Goal: Information Seeking & Learning: Understand process/instructions

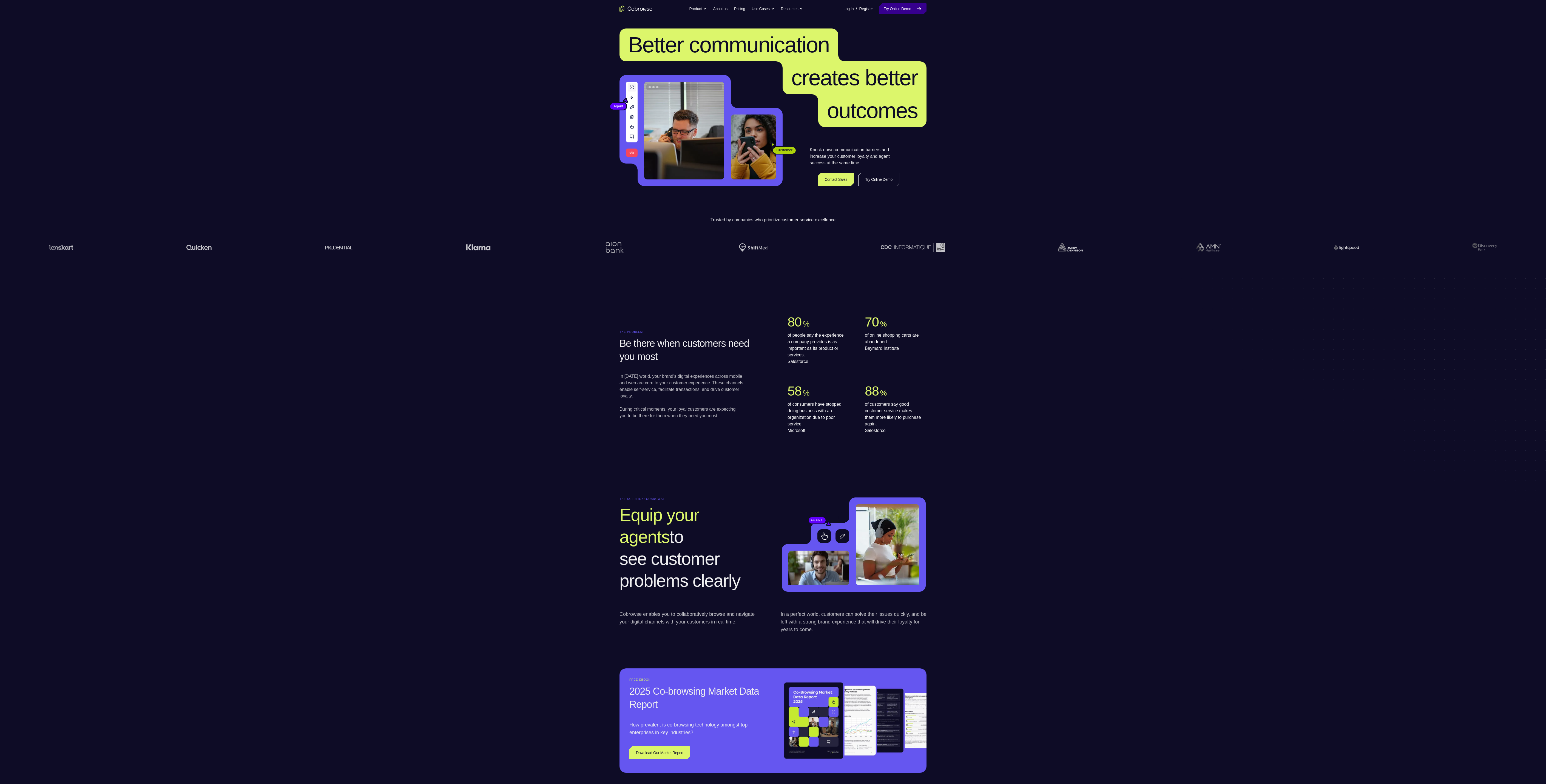
click at [913, 9] on link "Try Online Demo" at bounding box center [903, 8] width 47 height 11
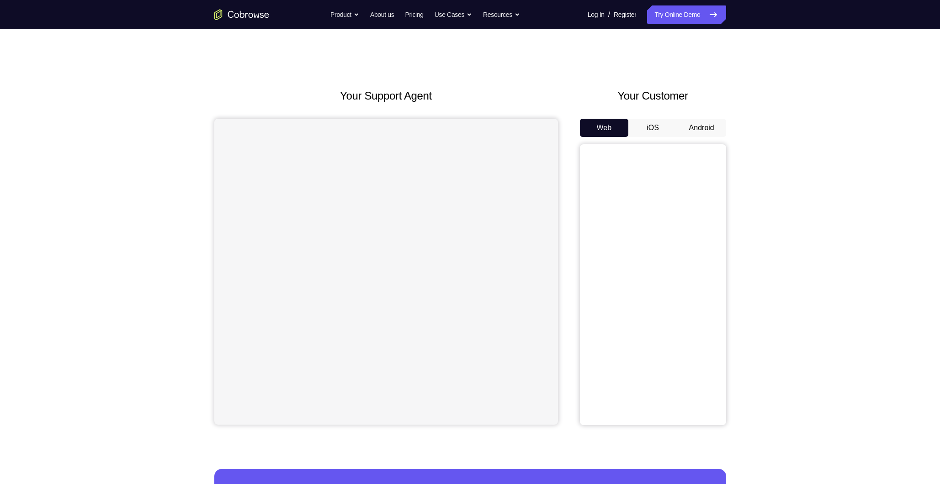
drag, startPoint x: 2595, startPoint y: 3, endPoint x: 698, endPoint y: 121, distance: 1901.0
click at [698, 121] on button "Android" at bounding box center [701, 128] width 49 height 18
click at [699, 126] on button "Android" at bounding box center [701, 128] width 49 height 18
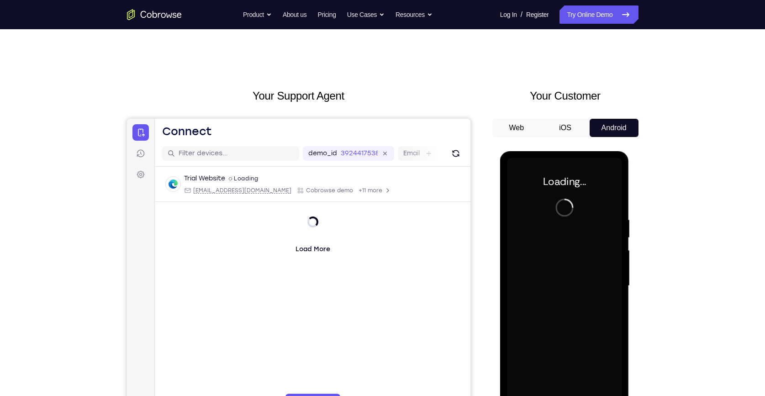
drag, startPoint x: 947, startPoint y: 0, endPoint x: 468, endPoint y: 54, distance: 482.2
click at [466, 54] on div "Your Support Agent Your Customer Web iOS Android Next Steps We’d be happy to gi…" at bounding box center [382, 330] width 585 height 602
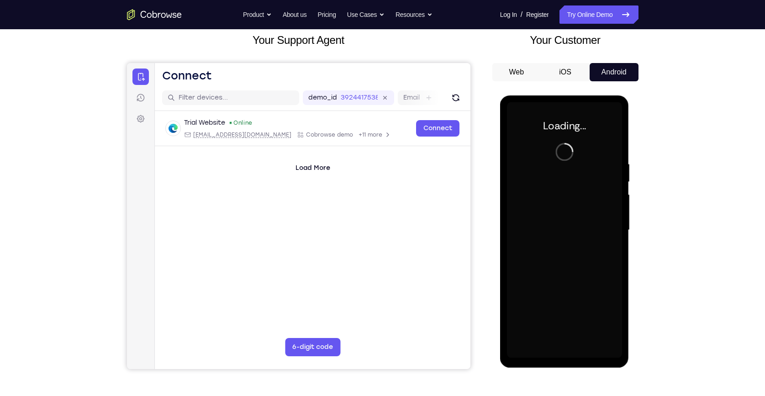
scroll to position [41, 0]
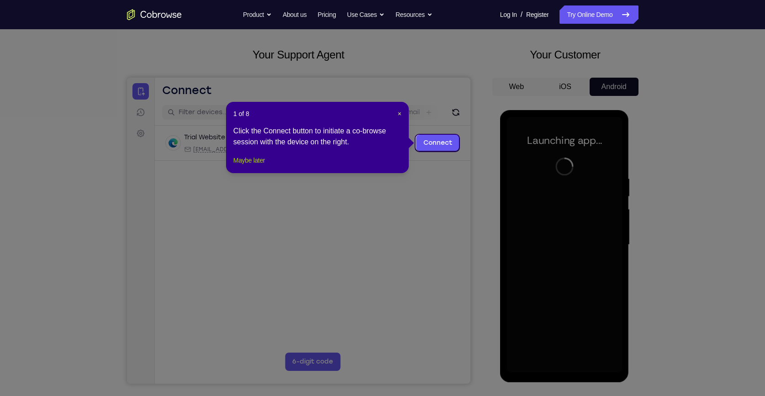
click at [243, 166] on button "Maybe later" at bounding box center [249, 160] width 32 height 11
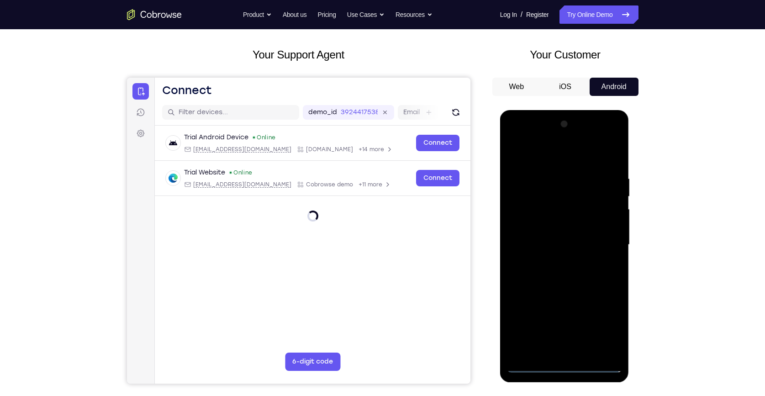
click at [565, 367] on div at bounding box center [564, 245] width 115 height 256
click at [603, 325] on div at bounding box center [564, 245] width 115 height 256
click at [513, 137] on div at bounding box center [564, 245] width 115 height 256
click at [607, 242] on div at bounding box center [564, 245] width 115 height 256
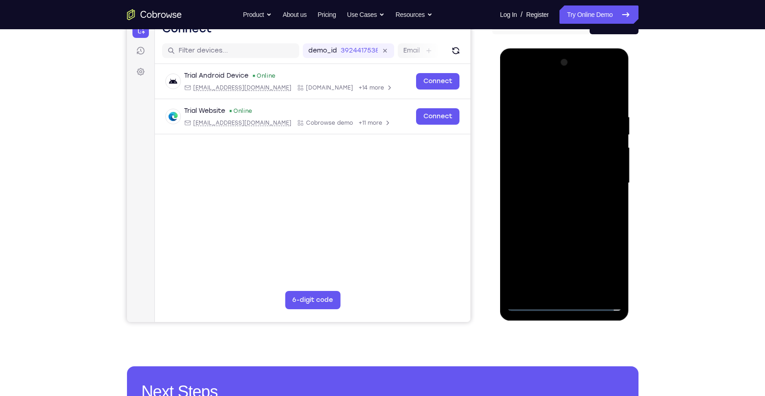
scroll to position [83, 0]
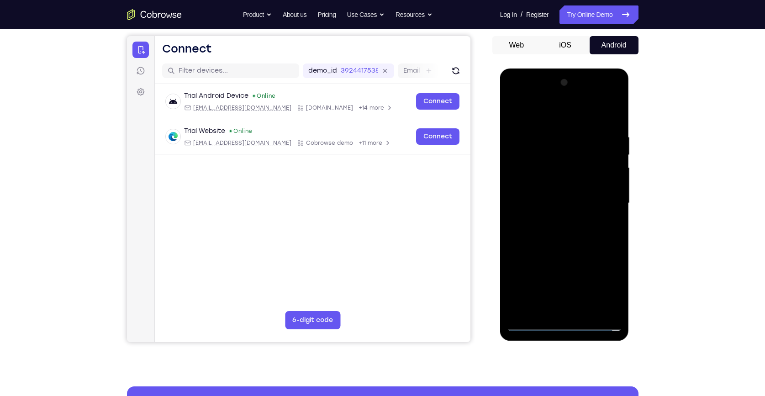
click at [558, 219] on div at bounding box center [564, 203] width 115 height 256
click at [549, 188] on div at bounding box center [564, 203] width 115 height 256
click at [528, 216] on div at bounding box center [564, 203] width 115 height 256
click at [593, 205] on div at bounding box center [564, 203] width 115 height 256
click at [590, 234] on div at bounding box center [564, 203] width 115 height 256
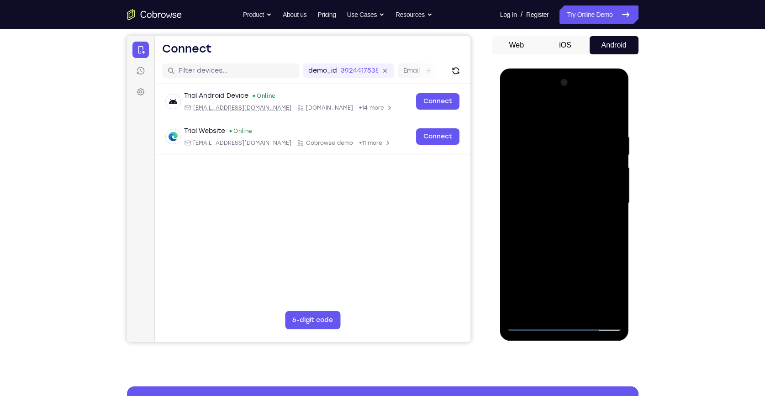
click at [586, 228] on div at bounding box center [564, 203] width 115 height 256
click at [573, 237] on div at bounding box center [564, 203] width 115 height 256
click at [586, 309] on div at bounding box center [564, 203] width 115 height 256
click at [589, 309] on div at bounding box center [564, 203] width 115 height 256
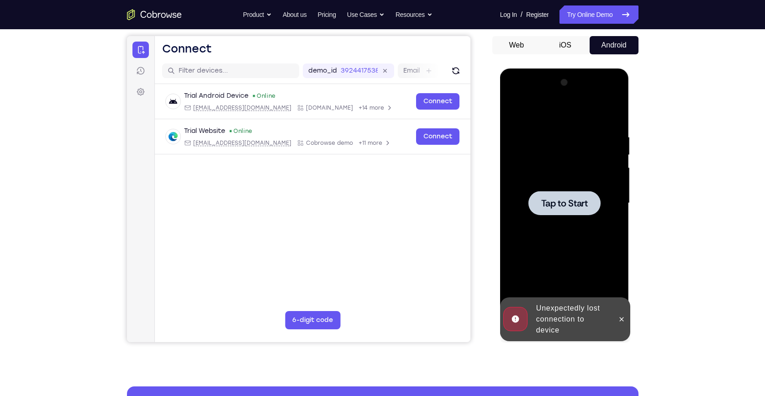
click at [522, 308] on div "Online web based iOS Simulators and Android Emulators. Run iPhone, iPad, Mobile…" at bounding box center [565, 206] width 130 height 274
click at [580, 231] on div at bounding box center [564, 203] width 115 height 256
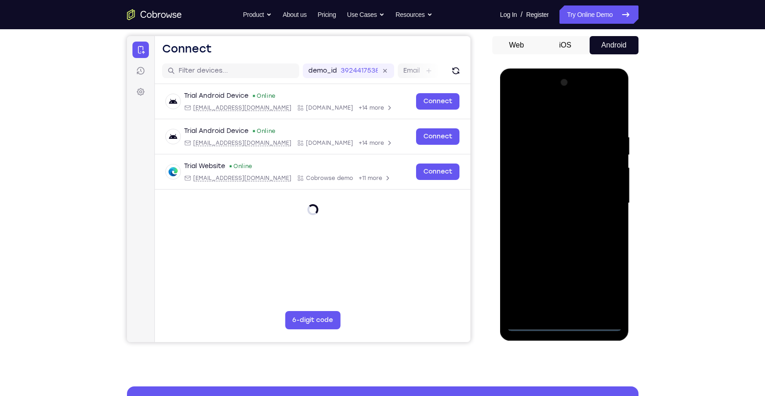
click at [563, 322] on div at bounding box center [564, 203] width 115 height 256
click at [564, 322] on div at bounding box center [564, 203] width 115 height 256
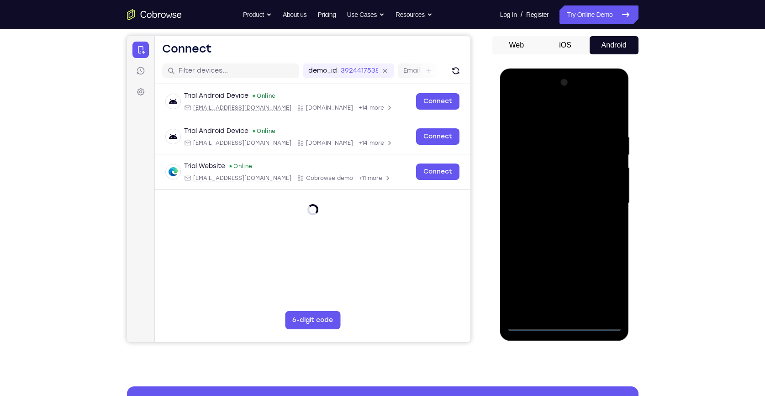
click at [564, 322] on div at bounding box center [564, 203] width 115 height 256
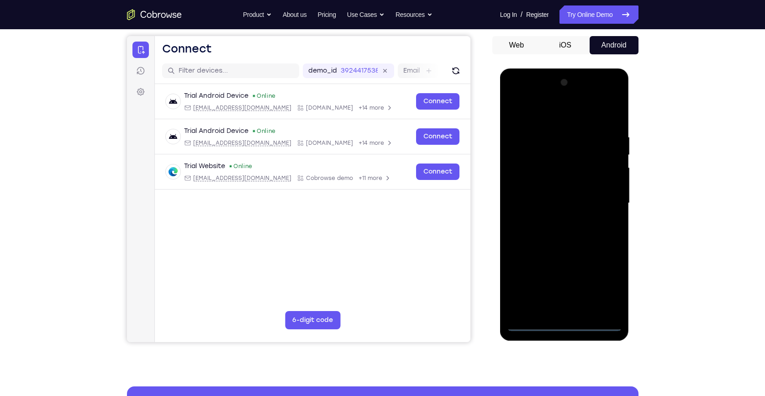
click at [603, 285] on div at bounding box center [564, 203] width 115 height 256
click at [512, 94] on div at bounding box center [564, 203] width 115 height 256
click at [602, 199] on div at bounding box center [564, 203] width 115 height 256
click at [555, 223] on div at bounding box center [564, 203] width 115 height 256
click at [593, 192] on div at bounding box center [564, 203] width 115 height 256
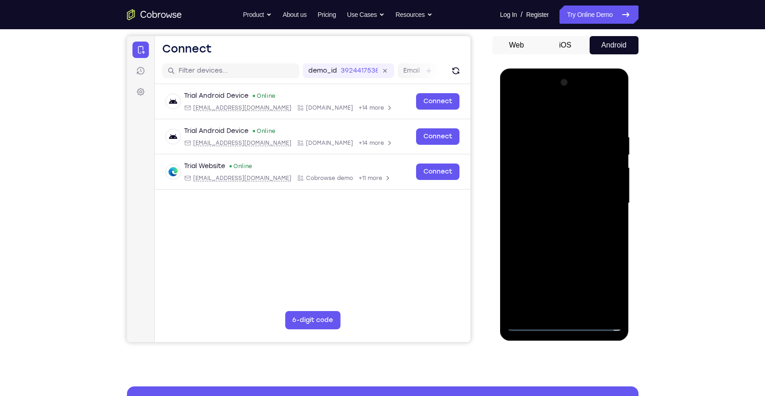
click at [548, 214] on div at bounding box center [564, 203] width 115 height 256
click at [585, 206] on div at bounding box center [564, 203] width 115 height 256
click at [582, 232] on div at bounding box center [564, 203] width 115 height 256
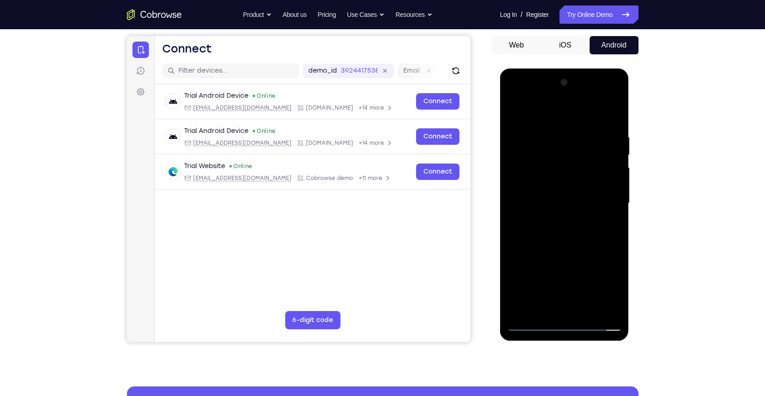
click at [579, 222] on div at bounding box center [564, 203] width 115 height 256
click at [613, 121] on div at bounding box center [564, 203] width 115 height 256
drag, startPoint x: 566, startPoint y: 277, endPoint x: 572, endPoint y: 185, distance: 92.9
click at [572, 185] on div at bounding box center [564, 203] width 115 height 256
drag, startPoint x: 582, startPoint y: 283, endPoint x: 586, endPoint y: 178, distance: 105.1
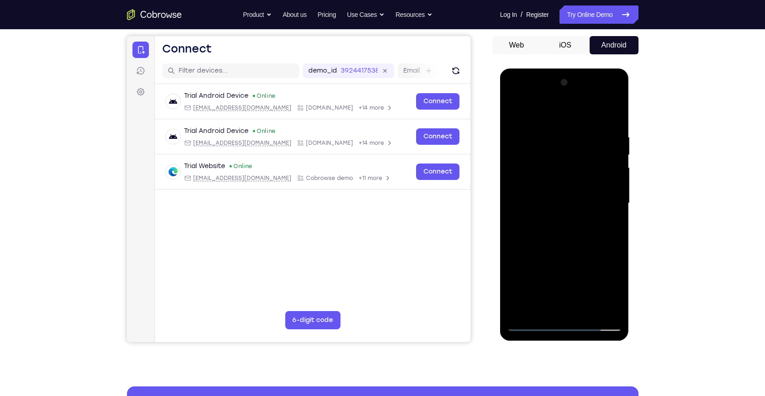
click at [586, 178] on div at bounding box center [564, 203] width 115 height 256
click at [586, 310] on div at bounding box center [564, 203] width 115 height 256
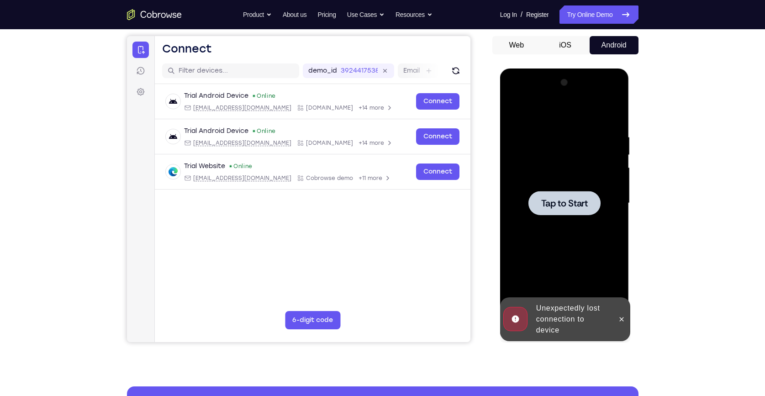
click at [586, 192] on div at bounding box center [564, 203] width 72 height 24
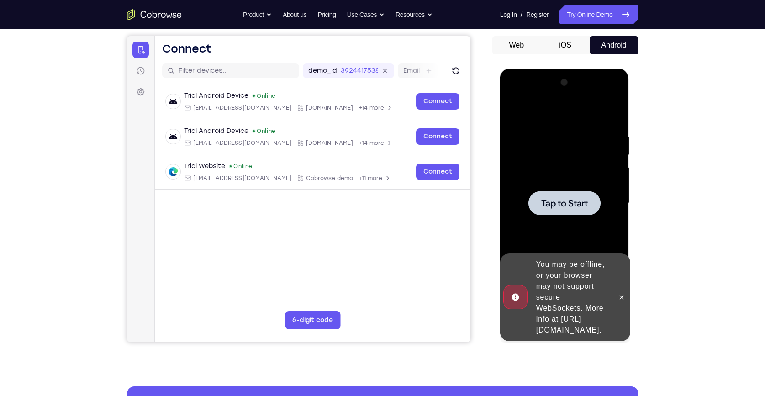
click at [554, 165] on div at bounding box center [564, 203] width 115 height 256
click at [558, 204] on span "Tap to Start" at bounding box center [564, 203] width 47 height 9
click at [622, 294] on icon at bounding box center [621, 297] width 7 height 7
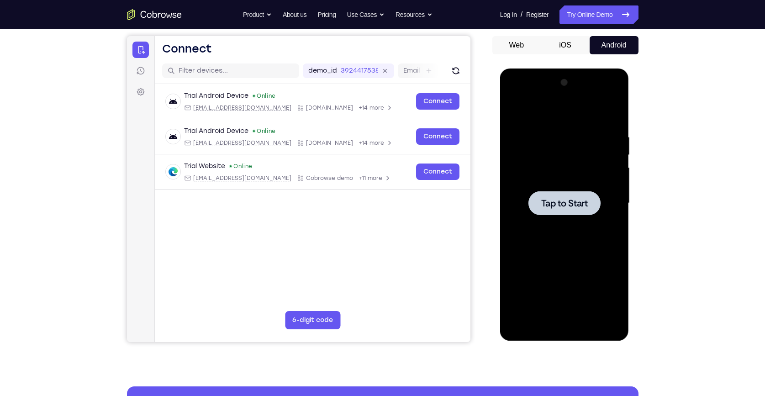
drag, startPoint x: 564, startPoint y: 241, endPoint x: 564, endPoint y: 252, distance: 11.4
click at [565, 241] on div at bounding box center [564, 203] width 115 height 256
click at [538, 233] on div at bounding box center [564, 203] width 115 height 256
click at [540, 231] on div at bounding box center [564, 203] width 115 height 256
drag, startPoint x: 540, startPoint y: 230, endPoint x: 531, endPoint y: 217, distance: 15.7
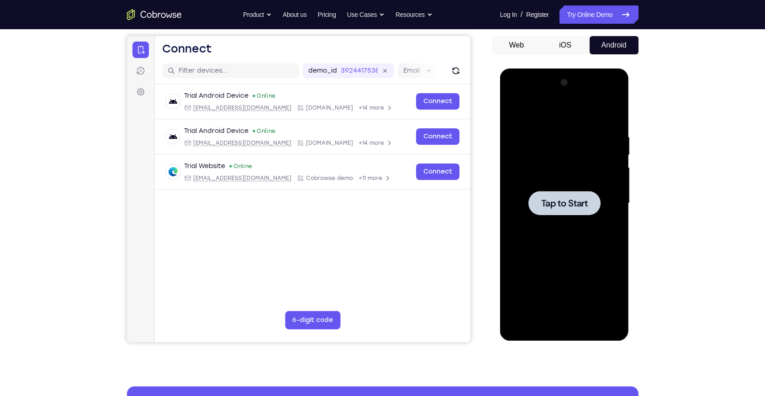
click at [531, 217] on div at bounding box center [564, 203] width 115 height 256
click at [552, 208] on span "Tap to Start" at bounding box center [564, 203] width 47 height 9
click at [571, 44] on button "iOS" at bounding box center [565, 45] width 49 height 18
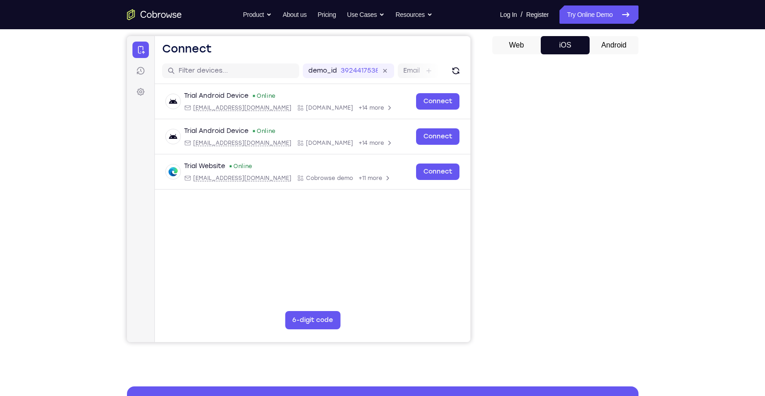
click at [617, 42] on button "Android" at bounding box center [614, 45] width 49 height 18
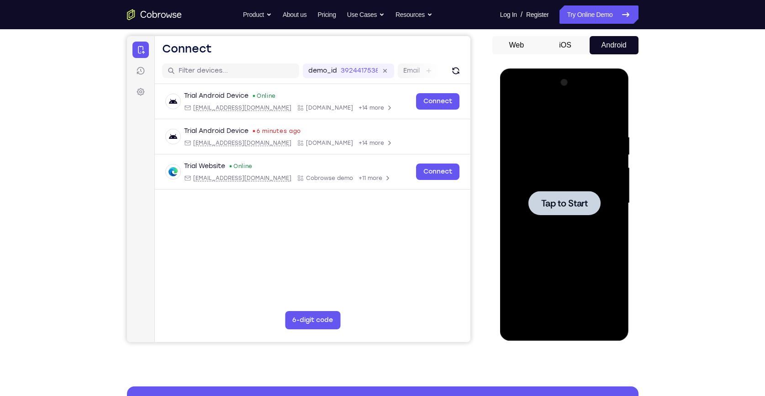
scroll to position [0, 0]
click at [558, 212] on div at bounding box center [564, 203] width 72 height 24
click at [560, 211] on div at bounding box center [564, 203] width 72 height 24
click at [557, 205] on button "Tap to Start" at bounding box center [564, 203] width 72 height 24
drag, startPoint x: 579, startPoint y: 217, endPoint x: 578, endPoint y: 231, distance: 13.3
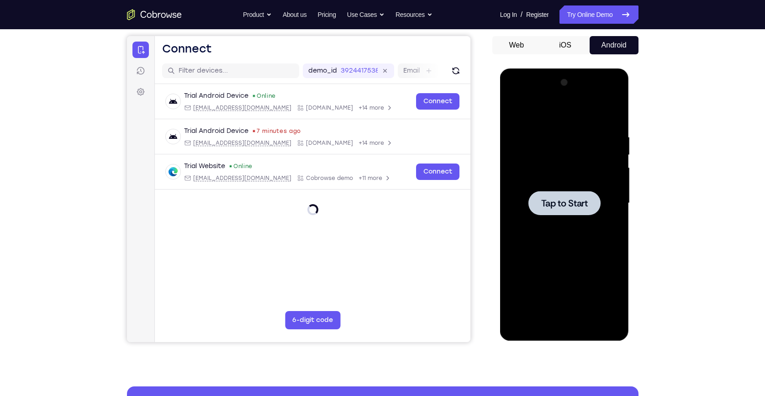
click at [579, 218] on div at bounding box center [564, 203] width 115 height 256
click at [567, 49] on button "iOS" at bounding box center [565, 45] width 49 height 18
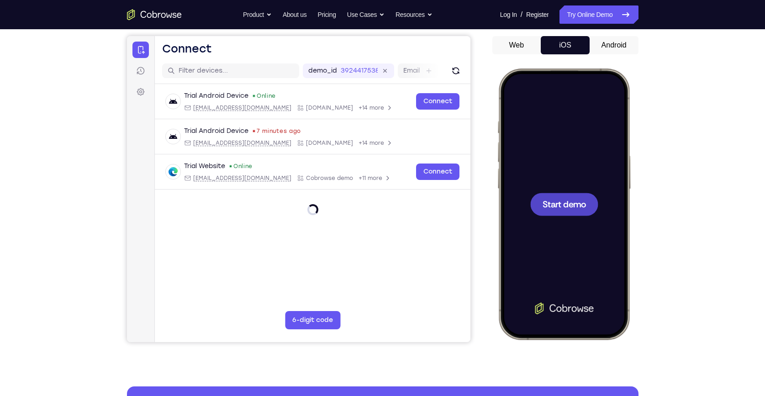
click at [608, 39] on button "Android" at bounding box center [614, 45] width 49 height 18
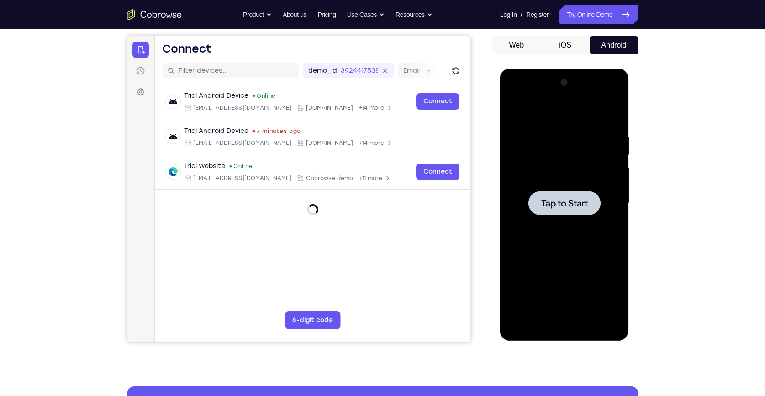
click at [576, 182] on div at bounding box center [564, 203] width 115 height 256
click at [575, 196] on div at bounding box center [564, 203] width 72 height 24
click at [558, 220] on div at bounding box center [564, 203] width 115 height 256
click at [567, 42] on button "iOS" at bounding box center [565, 45] width 49 height 18
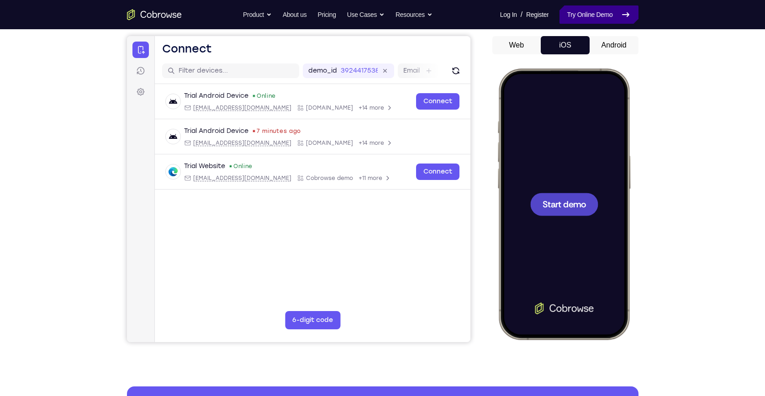
click at [591, 20] on link "Try Online Demo" at bounding box center [599, 14] width 79 height 18
click at [566, 219] on div at bounding box center [563, 204] width 120 height 261
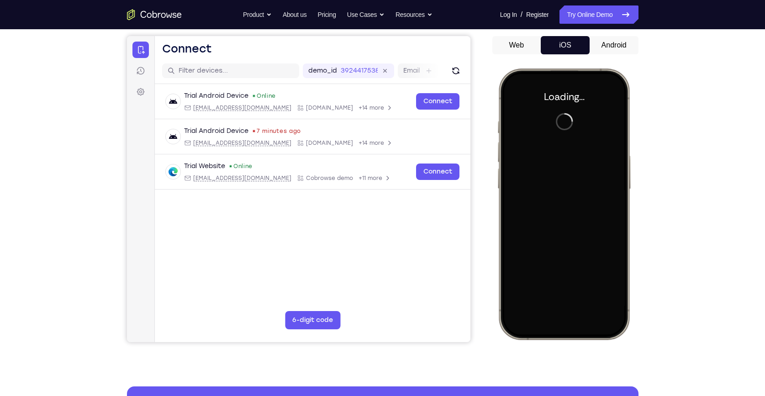
click at [607, 47] on button "Android" at bounding box center [614, 45] width 49 height 18
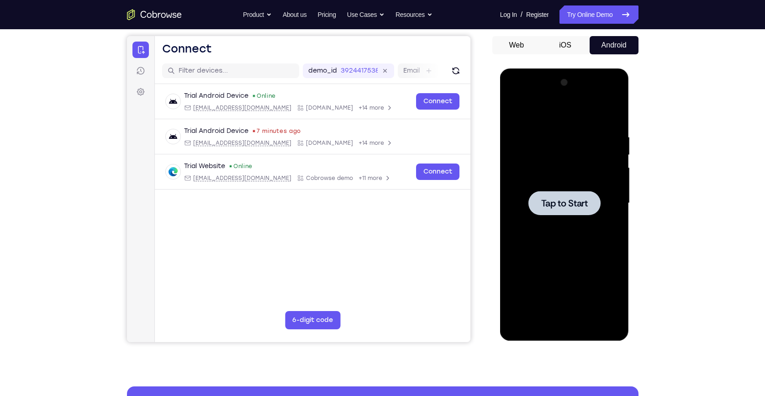
click at [576, 186] on div at bounding box center [564, 203] width 115 height 256
click at [557, 227] on div at bounding box center [564, 203] width 115 height 256
click at [558, 226] on div at bounding box center [564, 203] width 115 height 256
click at [558, 227] on div at bounding box center [564, 203] width 115 height 256
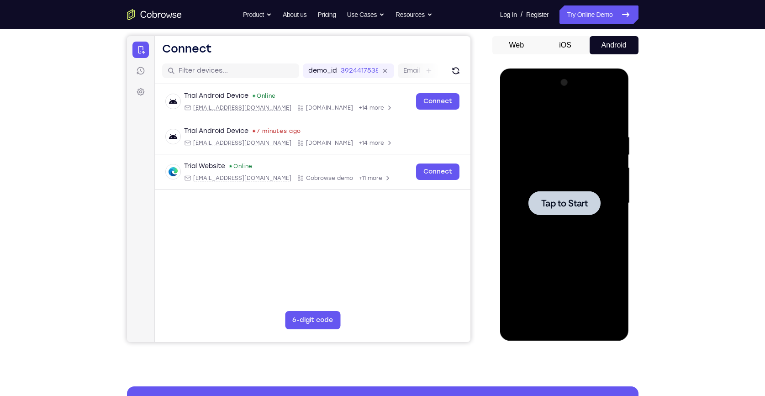
click at [558, 225] on div at bounding box center [564, 203] width 115 height 256
click at [521, 26] on nav "Go back Powerful, Flexible and Trustworthy. Avoid all extra friction for both A…" at bounding box center [382, 14] width 765 height 29
click at [521, 42] on button "Web" at bounding box center [516, 45] width 49 height 18
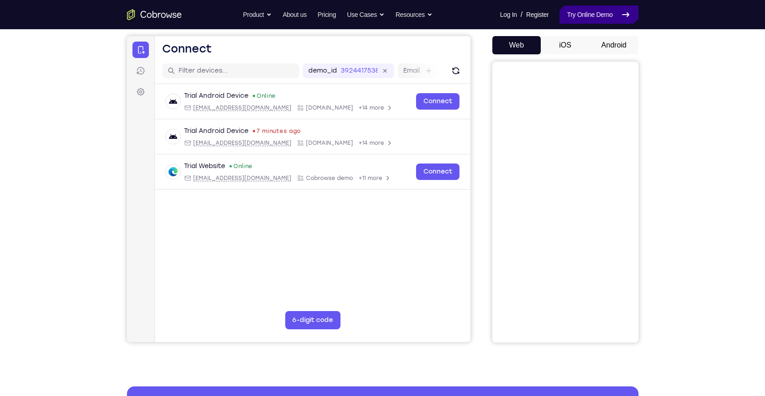
click at [607, 11] on link "Try Online Demo" at bounding box center [599, 14] width 79 height 18
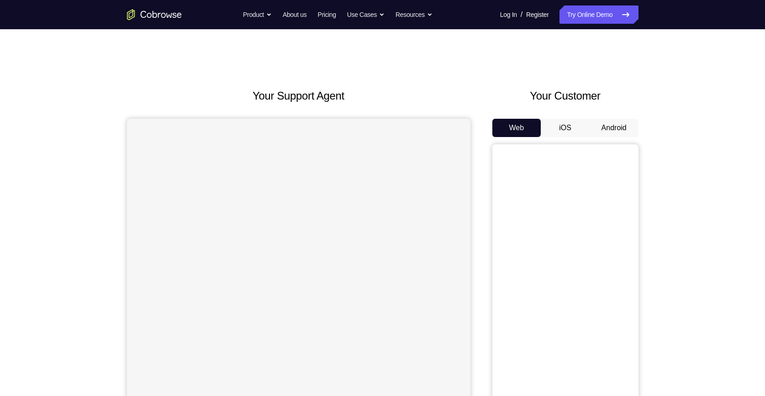
click at [608, 118] on div "Your Customer Web iOS Android" at bounding box center [565, 257] width 146 height 338
click at [610, 127] on button "Android" at bounding box center [614, 128] width 49 height 18
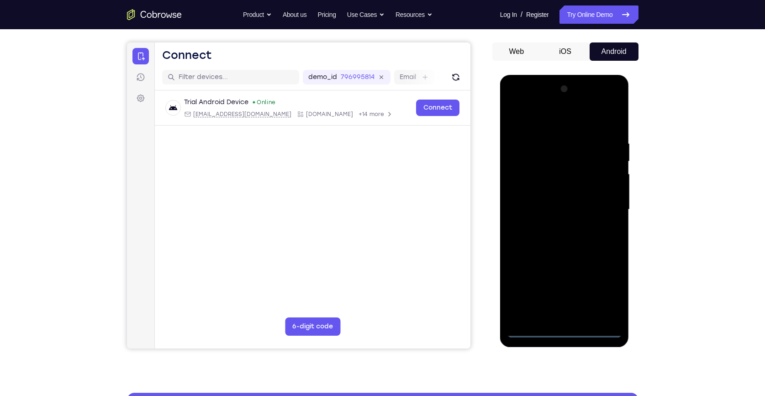
scroll to position [124, 0]
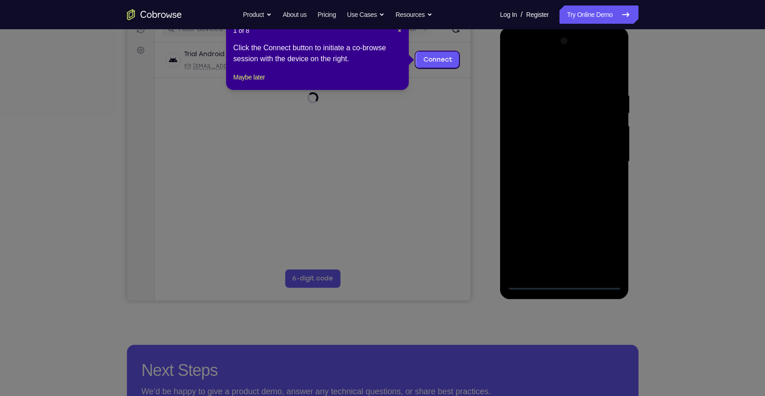
click at [562, 283] on icon at bounding box center [385, 198] width 771 height 396
drag, startPoint x: 260, startPoint y: 90, endPoint x: 319, endPoint y: 201, distance: 125.7
click at [260, 83] on button "Maybe later" at bounding box center [249, 77] width 32 height 11
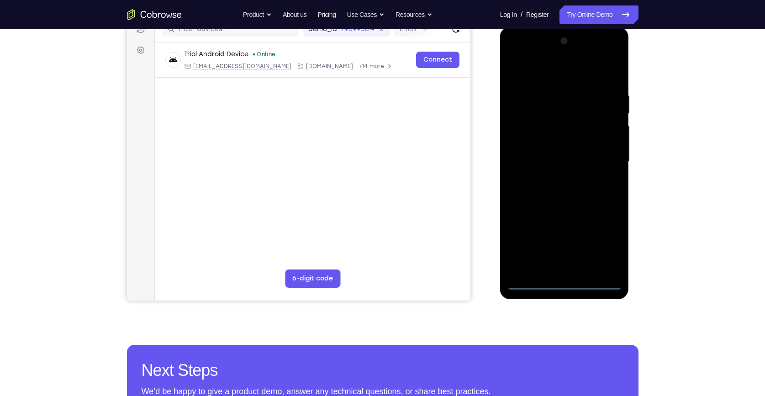
click at [570, 286] on div at bounding box center [564, 162] width 115 height 256
click at [605, 241] on div at bounding box center [564, 162] width 115 height 256
click at [606, 246] on div at bounding box center [564, 162] width 115 height 256
click at [514, 55] on div at bounding box center [564, 162] width 115 height 256
click at [599, 156] on div at bounding box center [564, 162] width 115 height 256
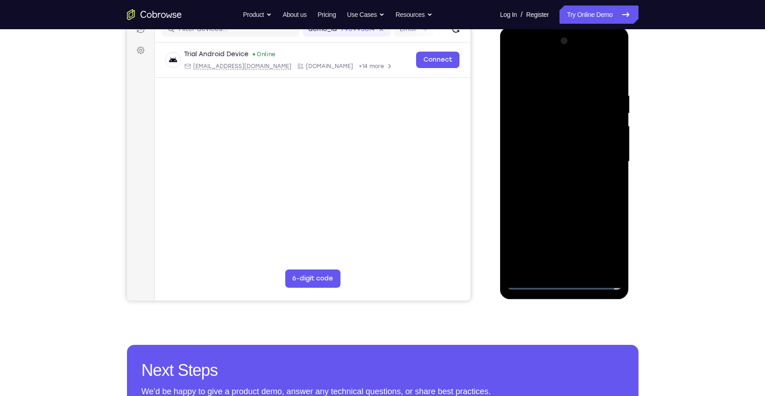
click at [553, 179] on div at bounding box center [564, 162] width 115 height 256
click at [570, 152] on div at bounding box center [564, 162] width 115 height 256
click at [535, 143] on div at bounding box center [564, 162] width 115 height 256
click at [552, 143] on div at bounding box center [564, 162] width 115 height 256
click at [584, 156] on div at bounding box center [564, 162] width 115 height 256
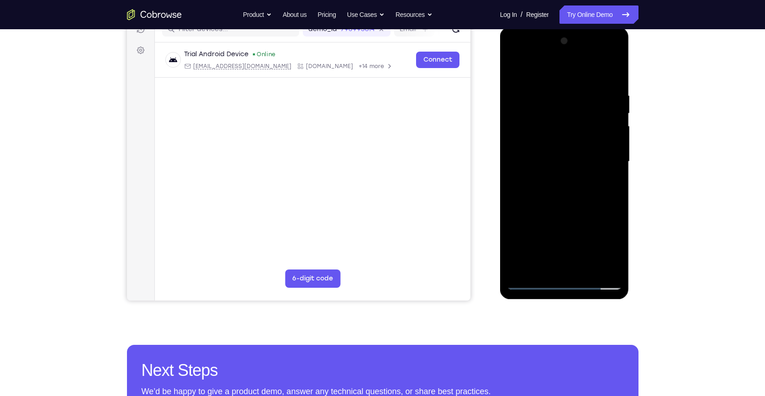
click at [587, 162] on div at bounding box center [564, 162] width 115 height 256
click at [587, 189] on div at bounding box center [564, 162] width 115 height 256
click at [588, 162] on div at bounding box center [564, 162] width 115 height 256
click at [582, 191] on div at bounding box center [564, 162] width 115 height 256
click at [559, 189] on div at bounding box center [564, 162] width 115 height 256
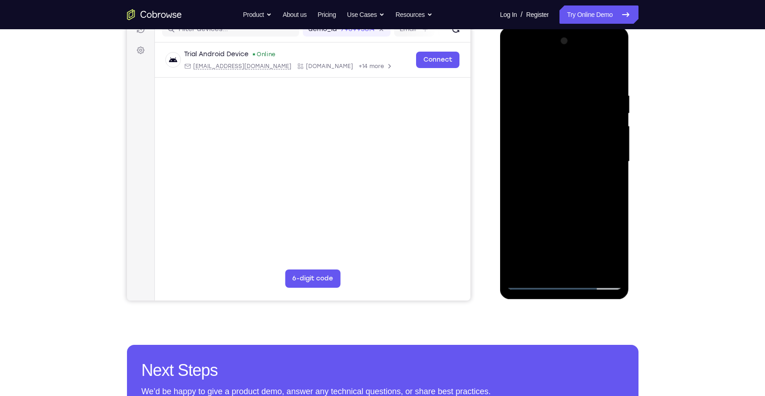
click at [613, 85] on div at bounding box center [564, 162] width 115 height 256
drag, startPoint x: 589, startPoint y: 202, endPoint x: 599, endPoint y: 150, distance: 53.0
click at [599, 150] on div at bounding box center [564, 162] width 115 height 256
drag, startPoint x: 565, startPoint y: 245, endPoint x: 574, endPoint y: 172, distance: 74.0
click at [574, 172] on div at bounding box center [564, 162] width 115 height 256
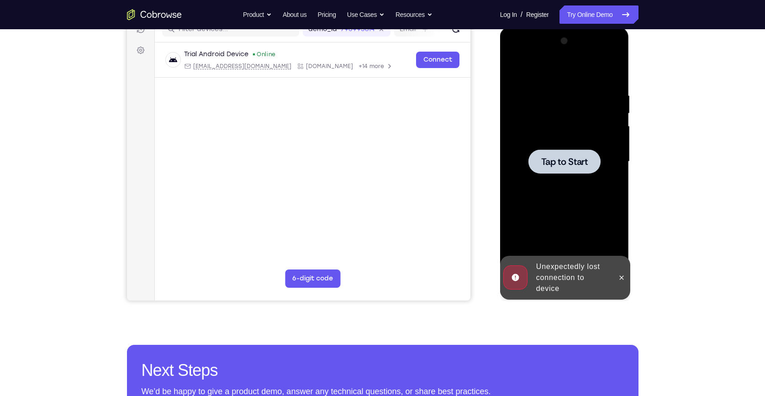
click at [571, 159] on span "Tap to Start" at bounding box center [564, 161] width 47 height 9
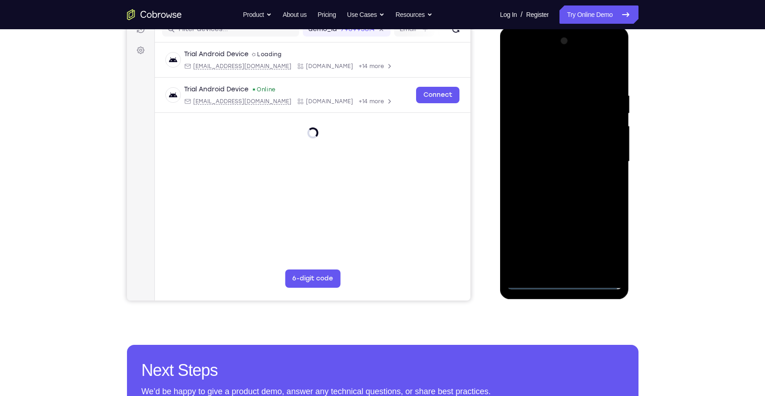
click at [565, 286] on div at bounding box center [564, 162] width 115 height 256
click at [562, 283] on div at bounding box center [564, 162] width 115 height 256
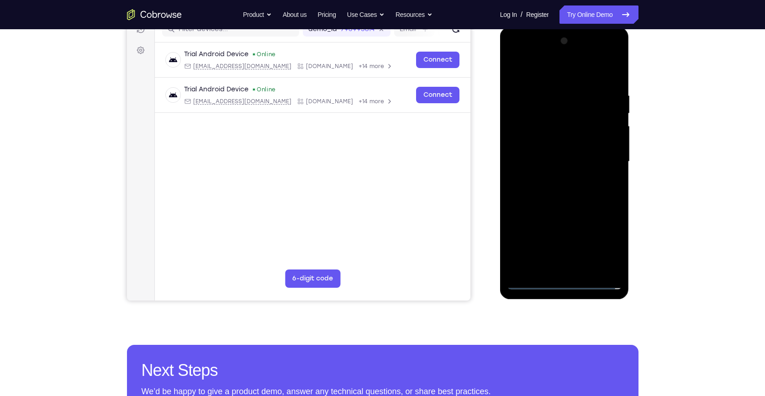
click at [564, 284] on div at bounding box center [564, 162] width 115 height 256
click at [607, 246] on div at bounding box center [564, 162] width 115 height 256
click at [516, 54] on div at bounding box center [564, 162] width 115 height 256
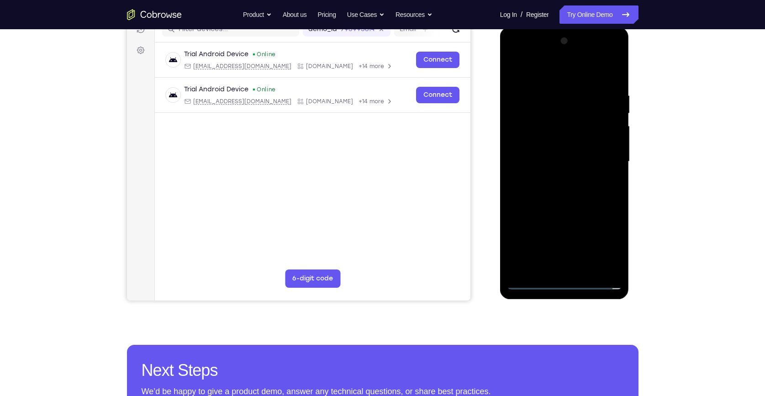
click at [601, 160] on div at bounding box center [564, 162] width 115 height 256
click at [553, 175] on div at bounding box center [564, 162] width 115 height 256
click at [560, 142] on div at bounding box center [564, 162] width 115 height 256
click at [539, 153] on div at bounding box center [564, 162] width 115 height 256
click at [564, 130] on div at bounding box center [564, 162] width 115 height 256
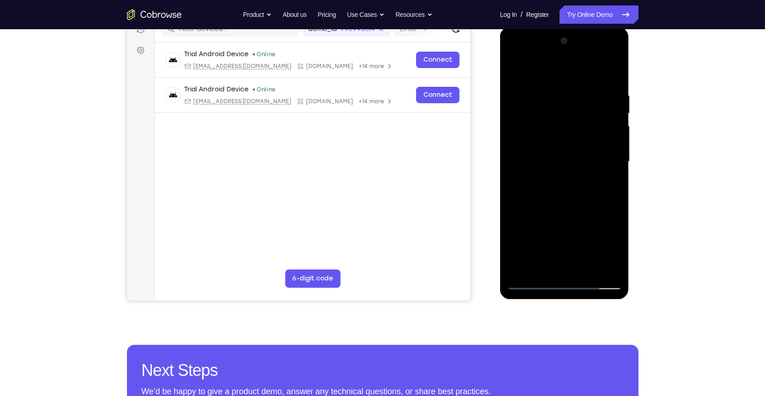
click at [552, 95] on div at bounding box center [564, 162] width 115 height 256
click at [531, 266] on div at bounding box center [564, 162] width 115 height 256
click at [533, 268] on div at bounding box center [564, 162] width 115 height 256
click at [512, 163] on div at bounding box center [564, 162] width 115 height 256
click at [556, 205] on div at bounding box center [564, 162] width 115 height 256
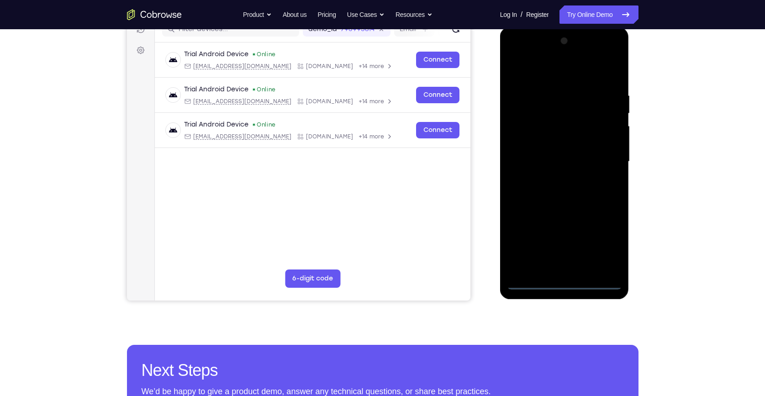
click at [566, 290] on div at bounding box center [564, 163] width 129 height 272
click at [566, 287] on div at bounding box center [564, 162] width 115 height 256
click at [566, 286] on div at bounding box center [564, 162] width 115 height 256
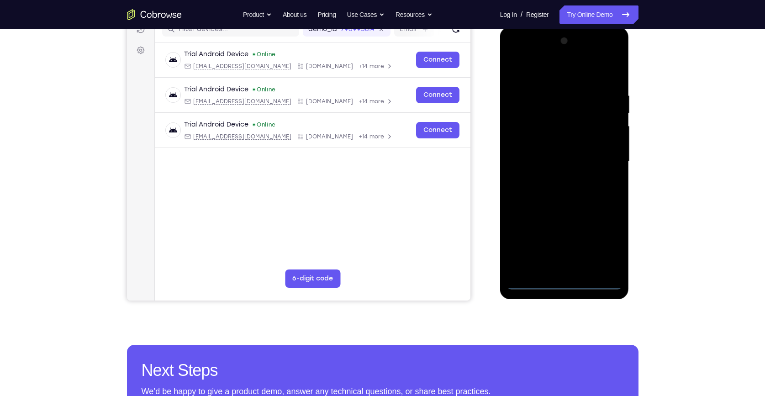
click at [566, 286] on div at bounding box center [564, 162] width 115 height 256
click at [609, 246] on div at bounding box center [564, 162] width 115 height 256
click at [517, 51] on div at bounding box center [564, 162] width 115 height 256
click at [604, 157] on div at bounding box center [564, 162] width 115 height 256
click at [555, 179] on div at bounding box center [564, 162] width 115 height 256
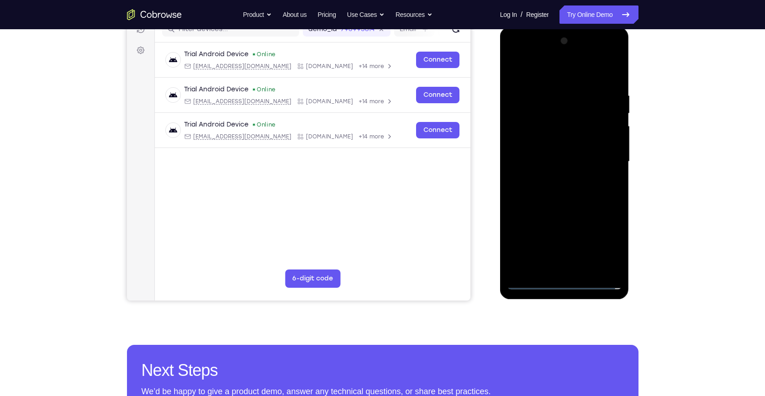
click at [558, 154] on div at bounding box center [564, 162] width 115 height 256
click at [549, 144] on div at bounding box center [564, 162] width 115 height 256
click at [557, 159] on div at bounding box center [564, 162] width 115 height 256
click at [553, 190] on div at bounding box center [564, 162] width 115 height 256
click at [569, 182] on div at bounding box center [564, 162] width 115 height 256
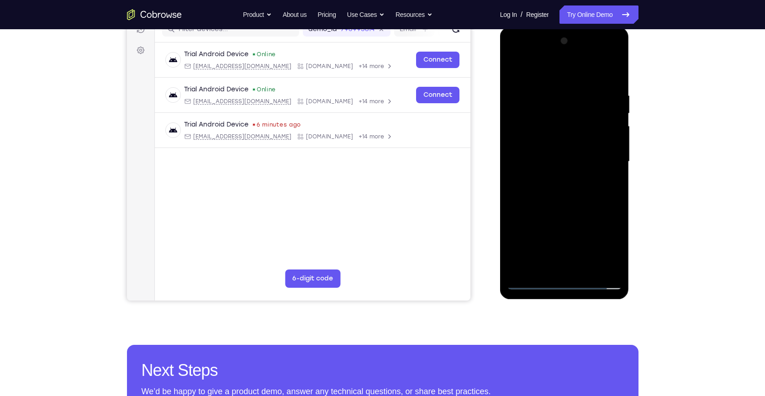
click at [567, 190] on div at bounding box center [564, 162] width 115 height 256
click at [543, 266] on div at bounding box center [564, 162] width 115 height 256
click at [577, 182] on div at bounding box center [564, 162] width 115 height 256
click at [544, 268] on div at bounding box center [564, 162] width 115 height 256
click at [538, 70] on div at bounding box center [564, 162] width 115 height 256
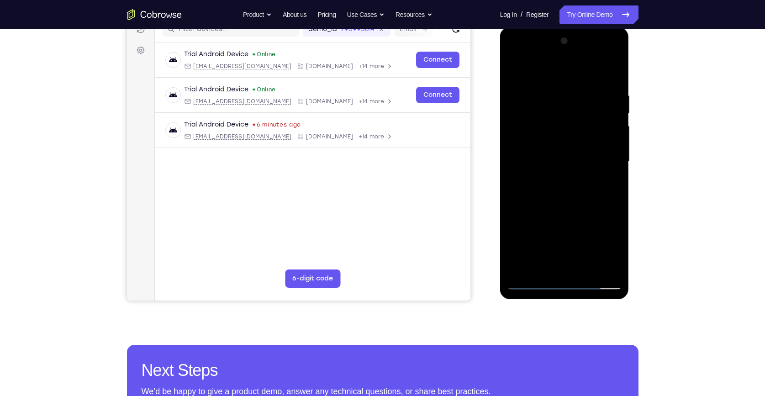
click at [517, 129] on div at bounding box center [564, 162] width 115 height 256
click at [567, 264] on div at bounding box center [564, 162] width 115 height 256
click at [581, 161] on div at bounding box center [564, 162] width 115 height 256
click at [558, 264] on div at bounding box center [564, 162] width 115 height 256
click at [558, 265] on div at bounding box center [564, 162] width 115 height 256
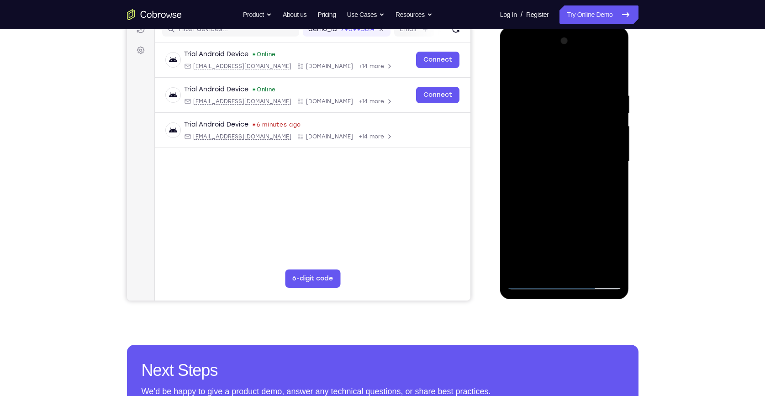
click at [541, 264] on div at bounding box center [564, 162] width 115 height 256
drag, startPoint x: 563, startPoint y: 250, endPoint x: 565, endPoint y: 196, distance: 53.9
click at [565, 196] on div at bounding box center [564, 162] width 115 height 256
click at [544, 196] on div at bounding box center [564, 162] width 115 height 256
click at [532, 162] on div at bounding box center [564, 162] width 115 height 256
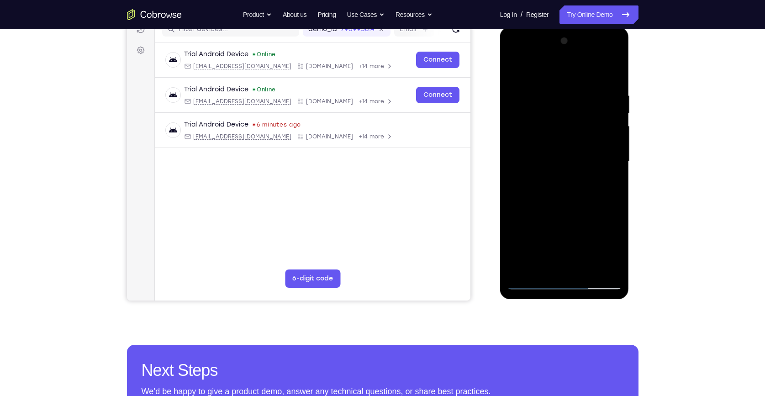
click at [532, 162] on div at bounding box center [564, 162] width 115 height 256
click at [616, 188] on div at bounding box center [564, 162] width 115 height 256
click at [538, 122] on div at bounding box center [564, 162] width 115 height 256
click at [531, 283] on div at bounding box center [564, 162] width 115 height 256
click at [574, 264] on div at bounding box center [564, 162] width 115 height 256
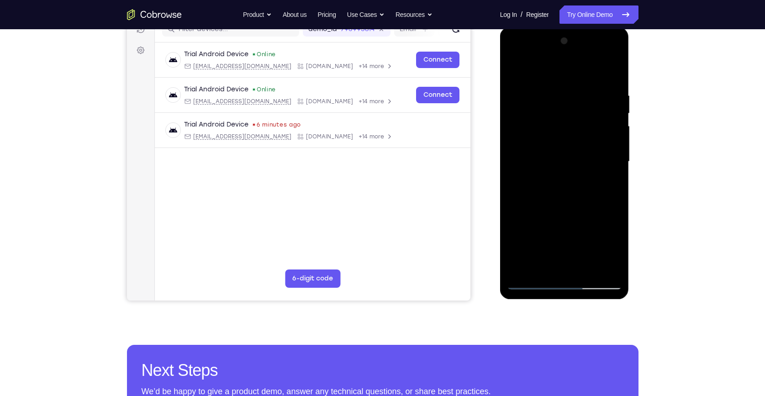
click at [542, 267] on div at bounding box center [564, 162] width 115 height 256
click at [540, 196] on div at bounding box center [564, 162] width 115 height 256
click at [575, 162] on div at bounding box center [564, 162] width 115 height 256
click at [531, 281] on div at bounding box center [564, 162] width 115 height 256
click at [605, 266] on div at bounding box center [564, 162] width 115 height 256
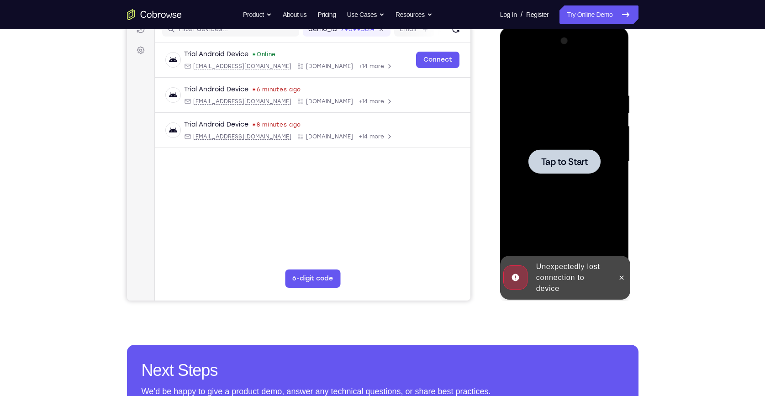
click at [587, 170] on div at bounding box center [564, 161] width 72 height 24
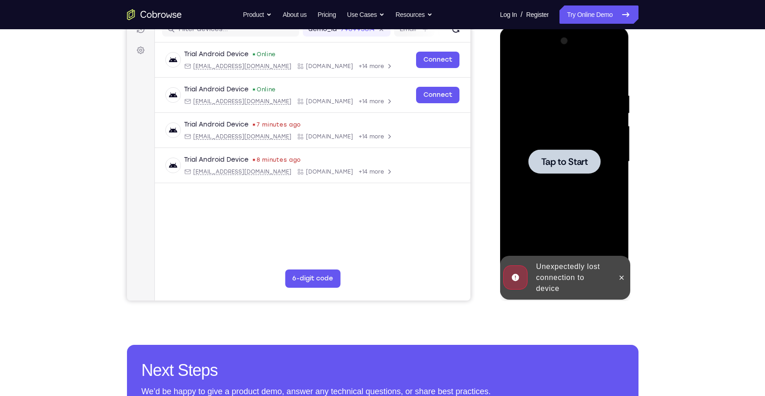
click at [575, 183] on div at bounding box center [564, 162] width 115 height 256
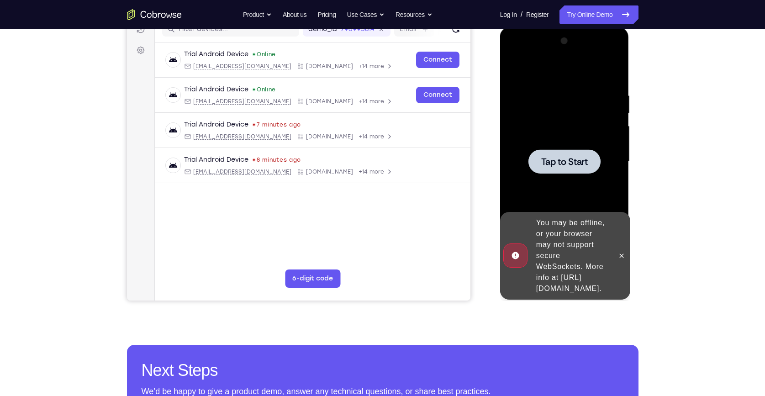
click at [516, 189] on div at bounding box center [564, 162] width 115 height 256
drag, startPoint x: 560, startPoint y: 190, endPoint x: 560, endPoint y: 184, distance: 6.0
click at [560, 184] on div at bounding box center [564, 162] width 115 height 256
click at [562, 171] on div at bounding box center [564, 161] width 72 height 24
click at [618, 248] on button at bounding box center [621, 255] width 15 height 15
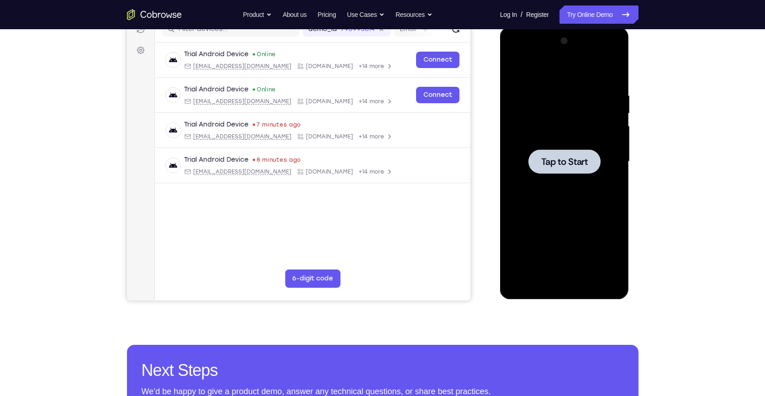
click at [527, 158] on div at bounding box center [564, 162] width 115 height 256
click at [545, 198] on div at bounding box center [564, 162] width 115 height 256
drag, startPoint x: 550, startPoint y: 176, endPoint x: 503, endPoint y: 81, distance: 105.8
click at [550, 173] on div at bounding box center [564, 162] width 115 height 256
click at [570, 176] on div at bounding box center [564, 162] width 115 height 256
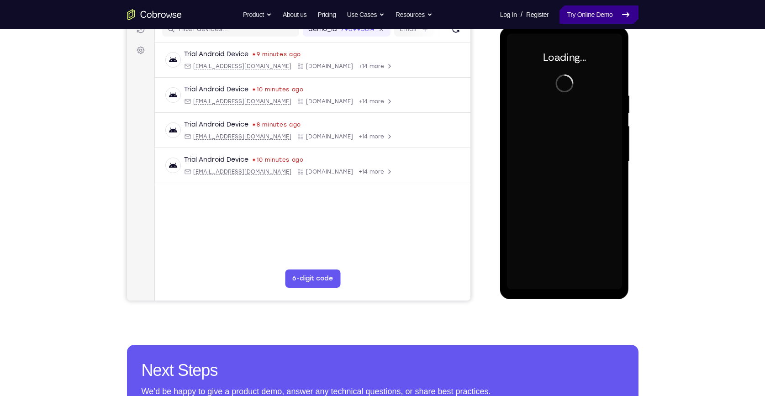
click at [580, 18] on link "Try Online Demo" at bounding box center [599, 14] width 79 height 18
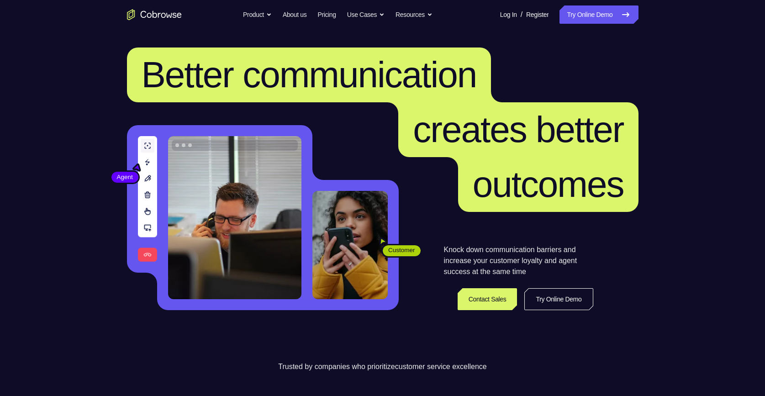
scroll to position [20, 0]
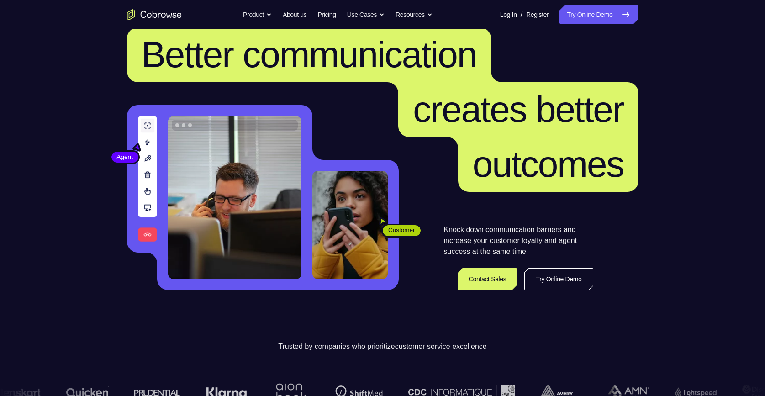
drag, startPoint x: 612, startPoint y: 13, endPoint x: 600, endPoint y: 3, distance: 15.6
click at [612, 13] on link "Try Online Demo" at bounding box center [599, 14] width 79 height 18
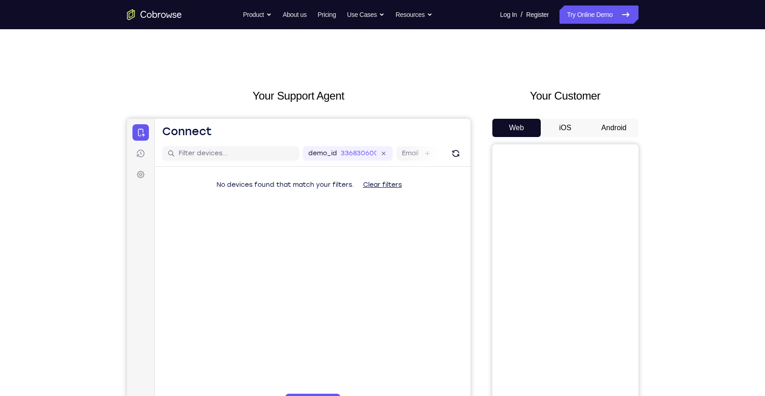
click at [622, 135] on button "Android" at bounding box center [614, 128] width 49 height 18
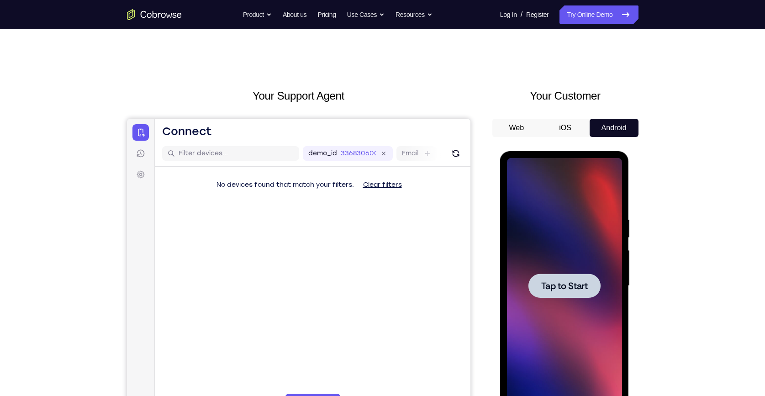
click at [565, 321] on div at bounding box center [564, 286] width 115 height 256
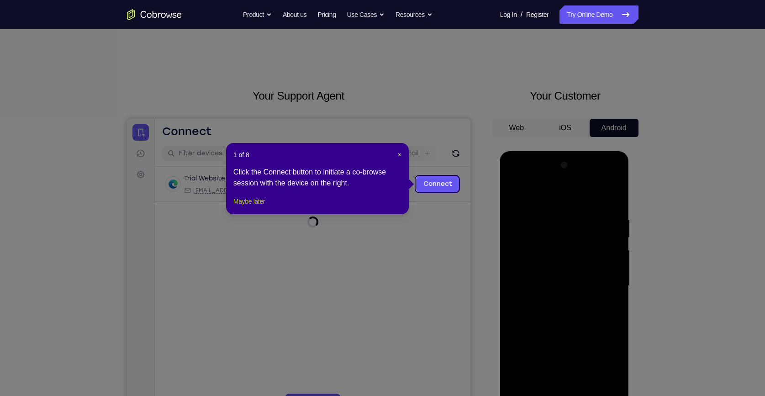
click at [265, 207] on button "Maybe later" at bounding box center [249, 201] width 32 height 11
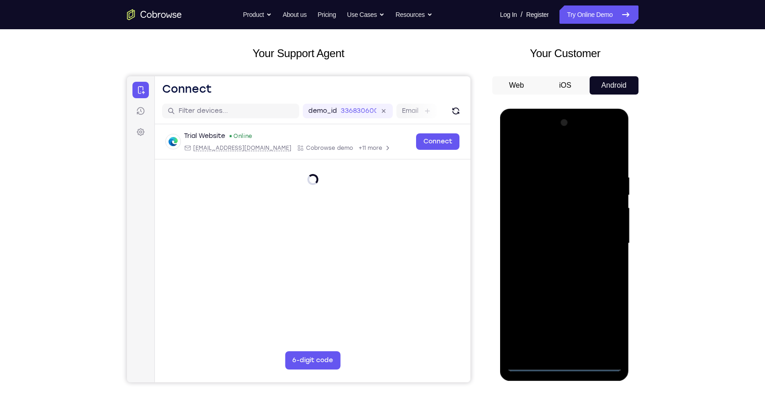
scroll to position [83, 0]
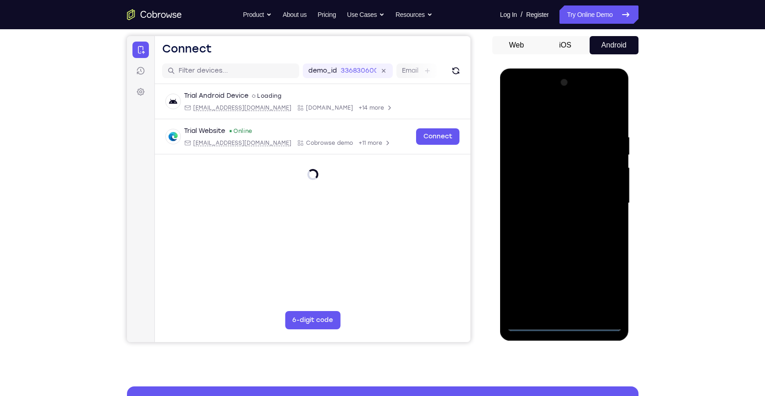
click at [564, 328] on div at bounding box center [564, 203] width 115 height 256
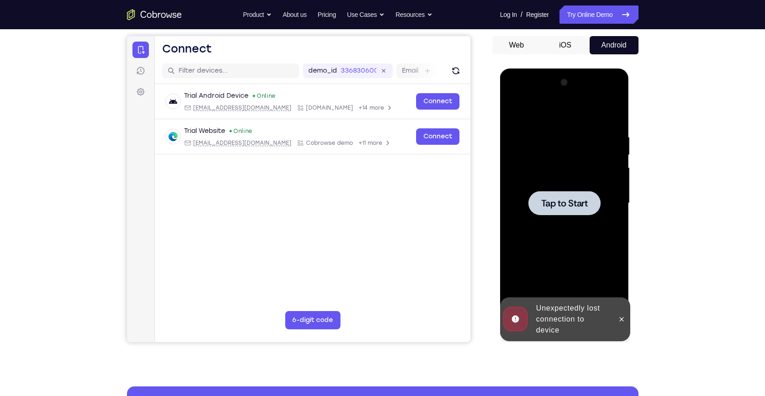
click at [545, 206] on span "Tap to Start" at bounding box center [564, 203] width 47 height 9
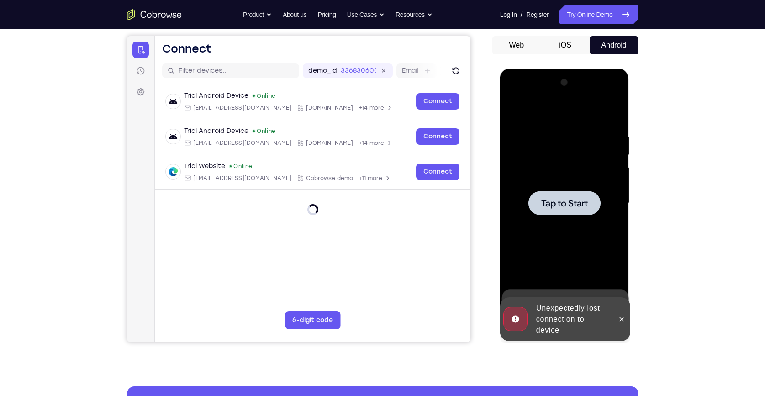
click at [588, 230] on div at bounding box center [564, 203] width 115 height 256
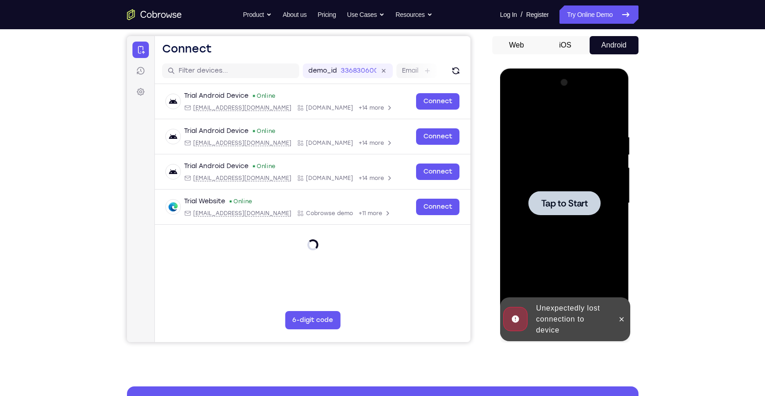
click at [565, 210] on div at bounding box center [564, 203] width 72 height 24
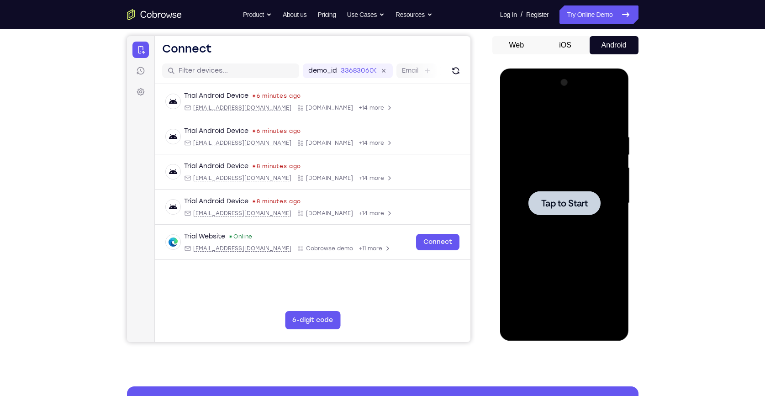
click at [583, 209] on button "Tap to Start" at bounding box center [564, 203] width 72 height 24
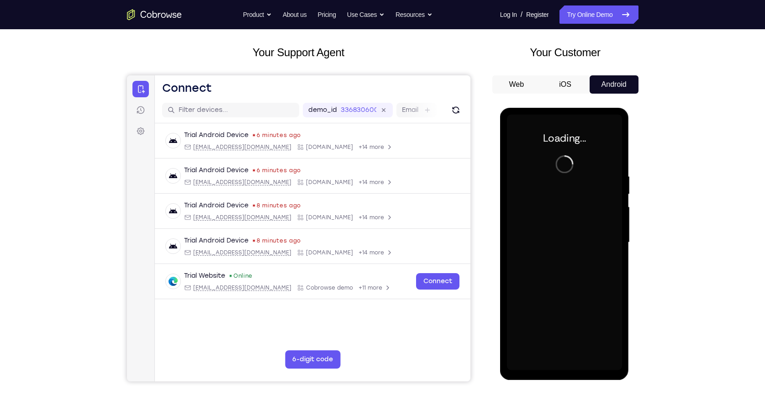
scroll to position [0, 0]
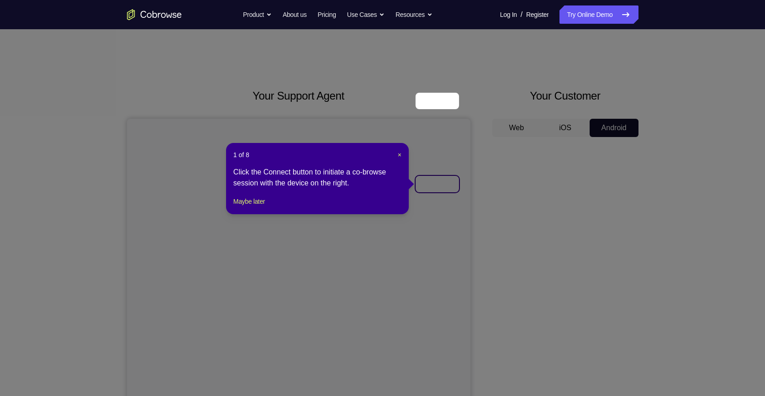
scroll to position [83, 0]
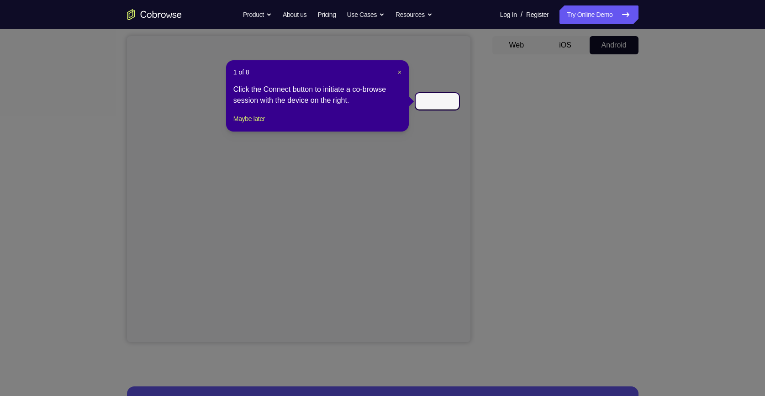
click at [229, 128] on div "1 of 8 × Click the Connect button to initiate a co-browse session with the devi…" at bounding box center [317, 95] width 183 height 71
click at [236, 124] on button "Maybe later" at bounding box center [249, 118] width 32 height 11
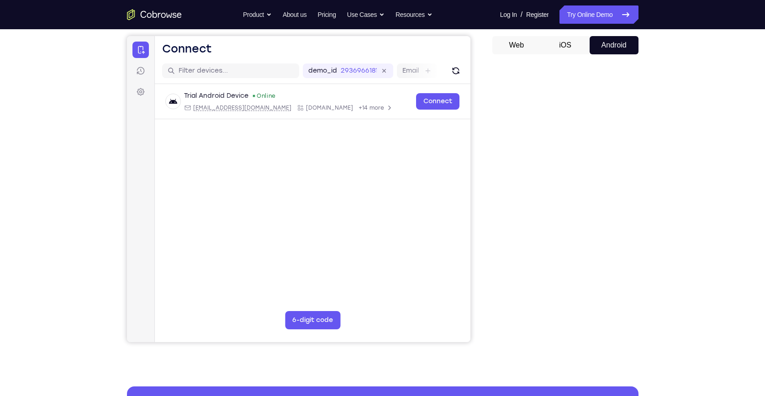
scroll to position [0, 0]
click at [564, 39] on button "iOS" at bounding box center [565, 45] width 49 height 18
click at [603, 45] on button "Android" at bounding box center [614, 45] width 49 height 18
click at [563, 29] on nav "Go back Powerful, Flexible and Trustworthy. Avoid all extra friction for both A…" at bounding box center [382, 14] width 765 height 29
click at [575, 21] on link "Try Online Demo" at bounding box center [599, 14] width 79 height 18
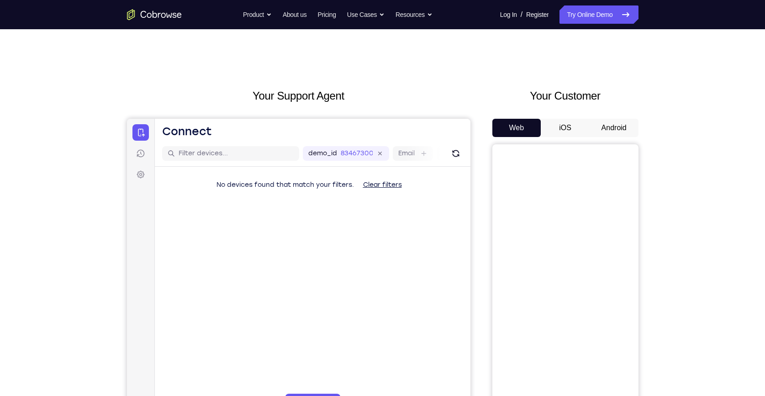
click at [615, 135] on button "Android" at bounding box center [614, 128] width 49 height 18
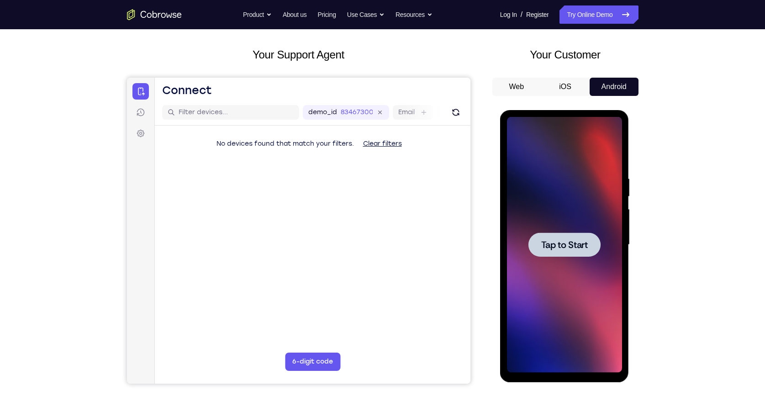
click at [570, 283] on div at bounding box center [564, 245] width 115 height 256
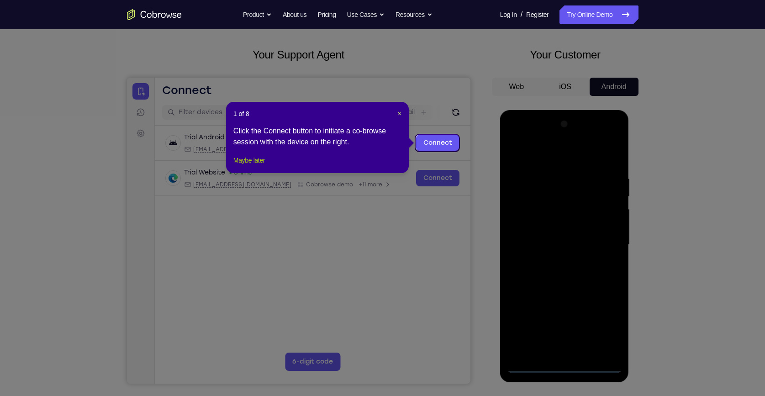
click at [251, 166] on button "Maybe later" at bounding box center [249, 160] width 32 height 11
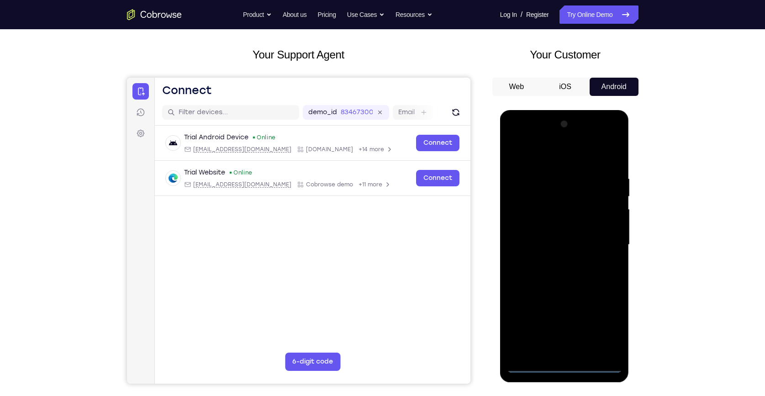
click at [567, 364] on div at bounding box center [564, 245] width 115 height 256
click at [598, 333] on div at bounding box center [564, 245] width 115 height 256
click at [512, 135] on div at bounding box center [564, 245] width 115 height 256
click at [605, 240] on div at bounding box center [564, 245] width 115 height 256
click at [553, 264] on div at bounding box center [564, 245] width 115 height 256
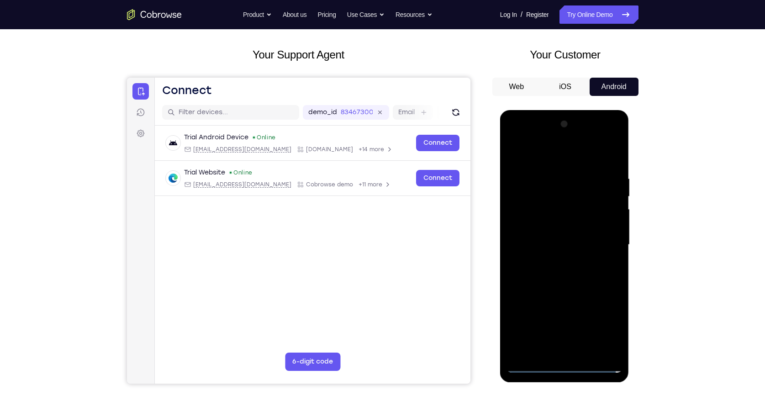
click at [559, 237] on div at bounding box center [564, 245] width 115 height 256
click at [570, 228] on div at bounding box center [564, 245] width 115 height 256
click at [555, 244] on div at bounding box center [564, 245] width 115 height 256
click at [547, 270] on div at bounding box center [564, 245] width 115 height 256
click at [567, 268] on div at bounding box center [564, 245] width 115 height 256
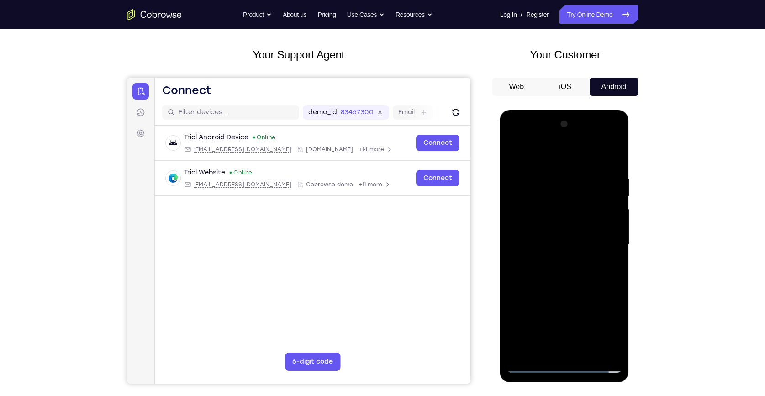
click at [571, 271] on div at bounding box center [564, 245] width 115 height 256
click at [594, 267] on div at bounding box center [564, 245] width 115 height 256
click at [616, 254] on div at bounding box center [564, 245] width 115 height 256
click at [593, 246] on div at bounding box center [564, 245] width 115 height 256
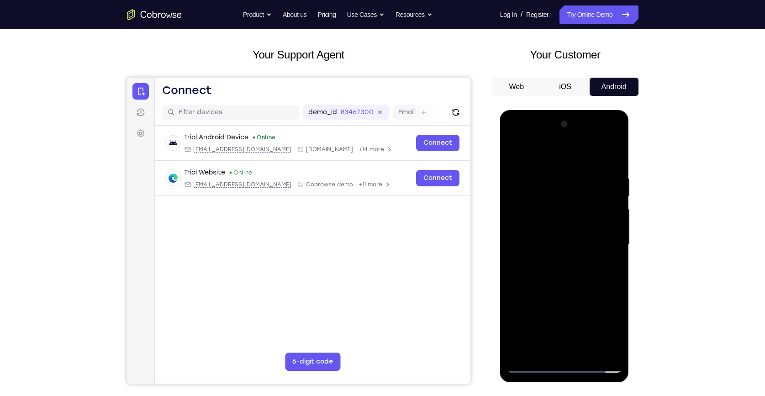
click at [604, 279] on div at bounding box center [564, 245] width 115 height 256
click at [604, 276] on div at bounding box center [564, 245] width 115 height 256
click at [567, 273] on div at bounding box center [564, 245] width 115 height 256
click at [571, 276] on div at bounding box center [564, 245] width 115 height 256
click at [579, 265] on div at bounding box center [564, 245] width 115 height 256
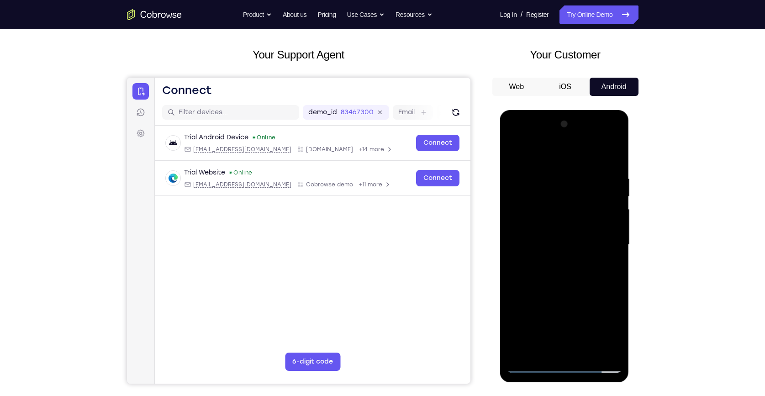
click at [581, 274] on div at bounding box center [564, 245] width 115 height 256
click at [581, 273] on div at bounding box center [564, 245] width 115 height 256
click at [568, 236] on div at bounding box center [564, 245] width 115 height 256
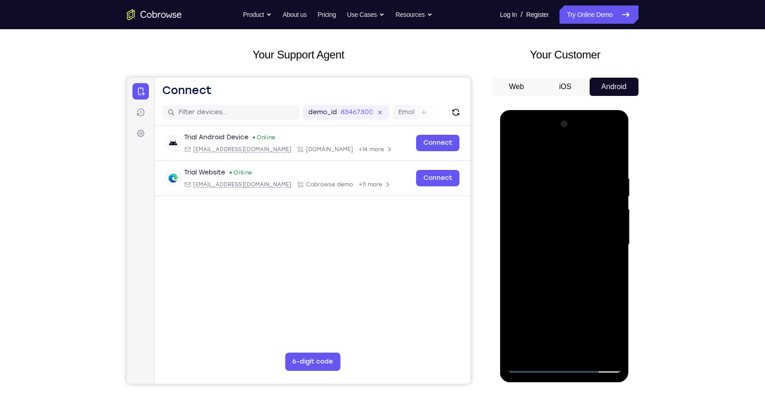
click at [567, 244] on div at bounding box center [564, 245] width 115 height 256
click at [569, 275] on div at bounding box center [564, 245] width 115 height 256
click at [578, 267] on div at bounding box center [564, 245] width 115 height 256
click at [577, 269] on div at bounding box center [564, 245] width 115 height 256
click at [535, 260] on div at bounding box center [564, 245] width 115 height 256
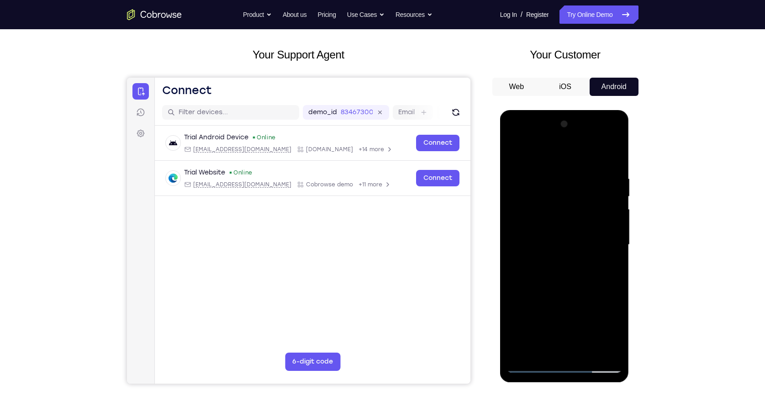
click at [556, 230] on div at bounding box center [564, 245] width 115 height 256
click at [535, 227] on div at bounding box center [564, 245] width 115 height 256
click at [556, 232] on div at bounding box center [564, 245] width 115 height 256
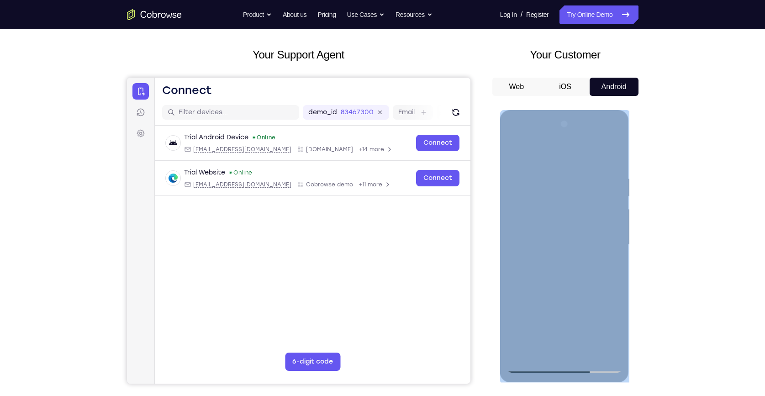
click at [579, 225] on div at bounding box center [564, 245] width 115 height 256
click at [576, 242] on div at bounding box center [564, 245] width 115 height 256
click at [574, 273] on div at bounding box center [564, 245] width 115 height 256
click at [575, 273] on div at bounding box center [564, 245] width 115 height 256
click at [572, 274] on div at bounding box center [564, 245] width 115 height 256
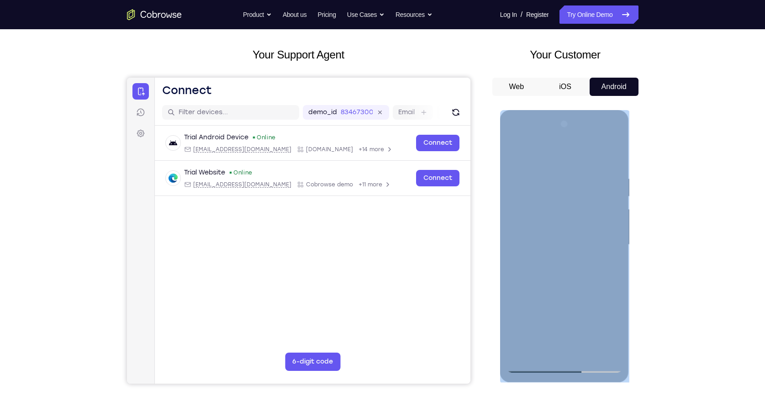
click at [572, 274] on div at bounding box center [564, 245] width 115 height 256
click at [539, 268] on div at bounding box center [564, 245] width 115 height 256
click at [550, 273] on div at bounding box center [564, 245] width 115 height 256
click at [576, 271] on div at bounding box center [564, 245] width 115 height 256
click at [553, 273] on div at bounding box center [564, 245] width 115 height 256
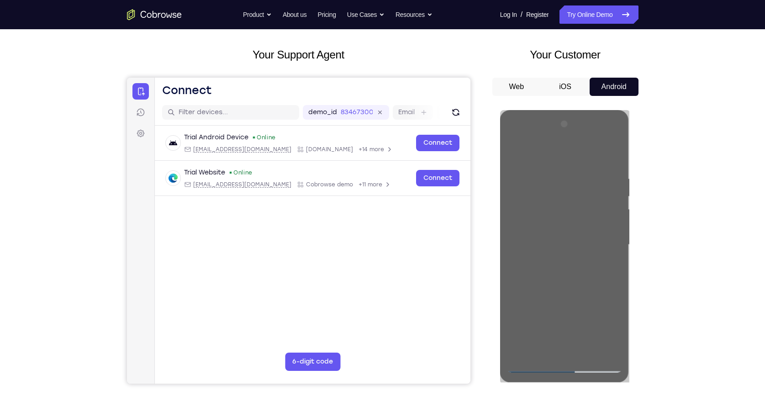
click at [574, 79] on button "iOS" at bounding box center [565, 87] width 49 height 18
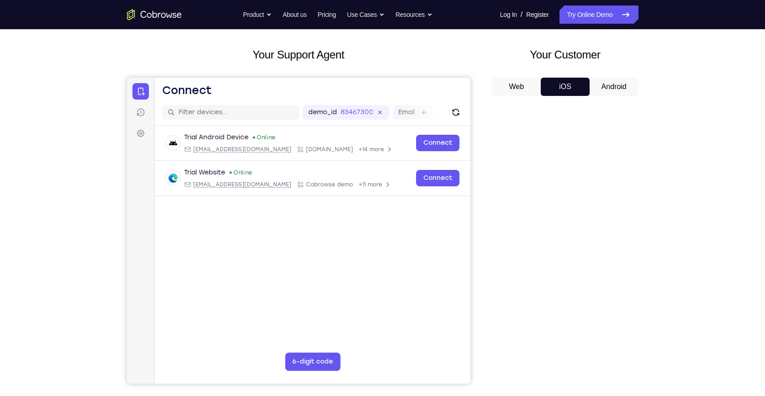
click at [583, 25] on nav "Go back Powerful, Flexible and Trustworthy. Avoid all extra friction for both A…" at bounding box center [382, 14] width 765 height 29
click at [586, 15] on link "Try Online Demo" at bounding box center [599, 14] width 79 height 18
click at [612, 87] on button "Android" at bounding box center [614, 87] width 49 height 18
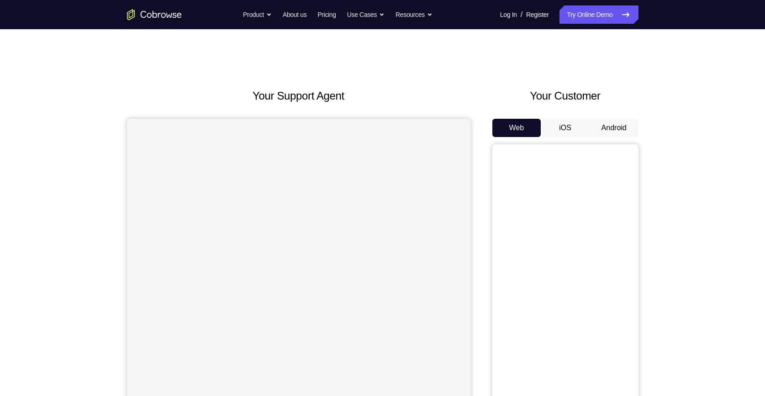
click at [606, 119] on button "Android" at bounding box center [614, 128] width 49 height 18
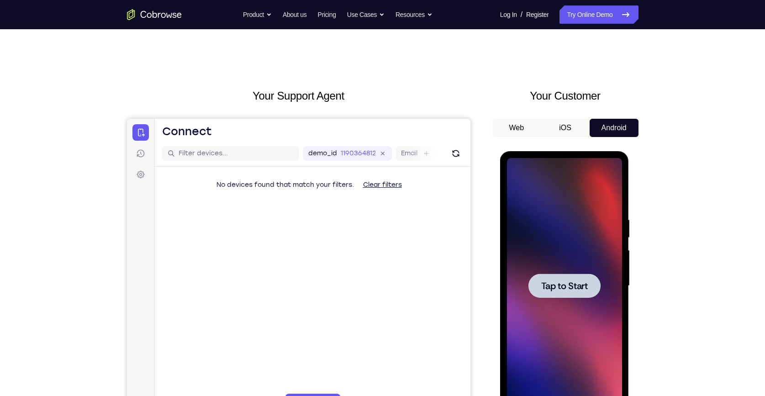
click at [590, 280] on div at bounding box center [564, 286] width 72 height 24
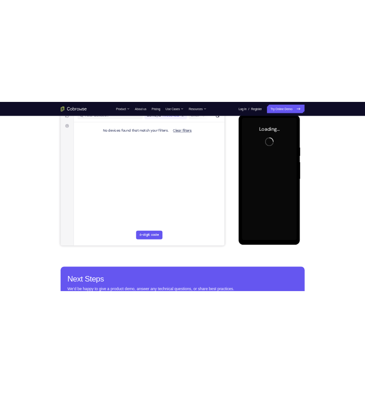
scroll to position [83, 0]
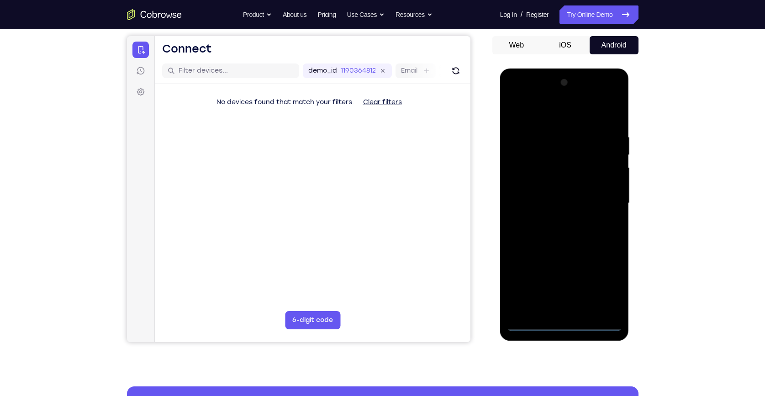
click at [560, 327] on div at bounding box center [564, 203] width 115 height 256
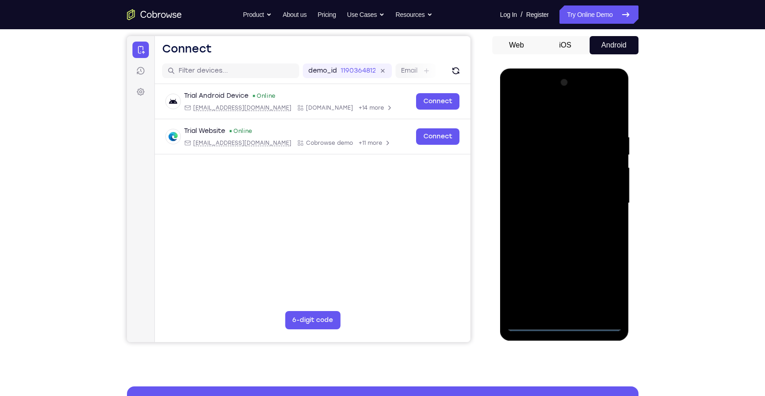
click at [600, 290] on div at bounding box center [564, 203] width 115 height 256
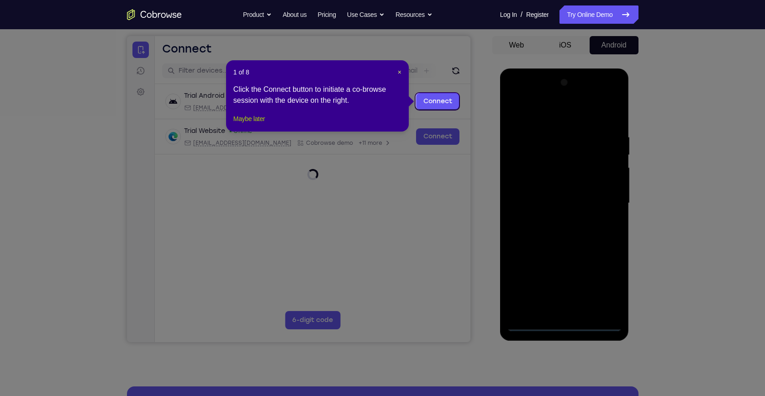
click at [259, 124] on button "Maybe later" at bounding box center [249, 118] width 32 height 11
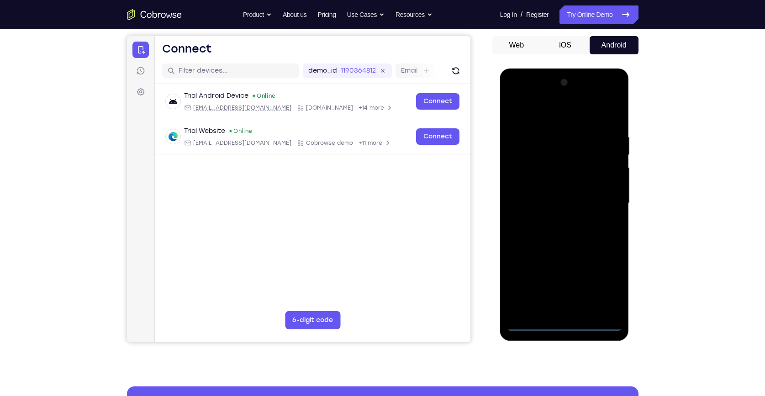
click at [517, 95] on div at bounding box center [564, 203] width 115 height 256
click at [605, 198] on div at bounding box center [564, 203] width 115 height 256
click at [575, 311] on div at bounding box center [564, 203] width 115 height 256
click at [555, 195] on div at bounding box center [564, 203] width 115 height 256
click at [565, 216] on div at bounding box center [564, 203] width 115 height 256
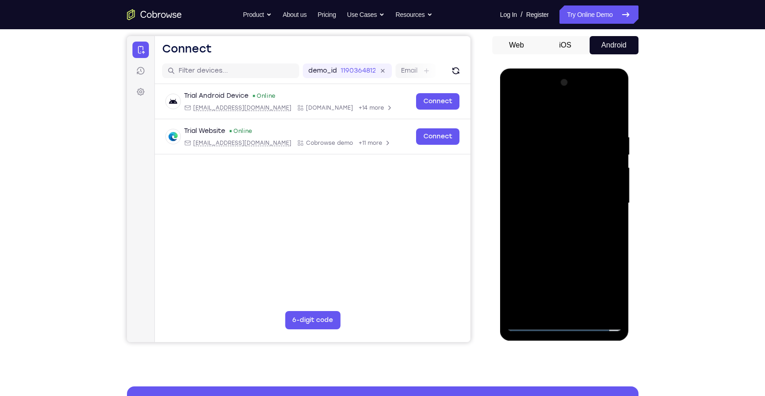
click at [595, 200] on div at bounding box center [564, 203] width 115 height 256
click at [565, 234] on div at bounding box center [564, 203] width 115 height 256
click at [589, 230] on div at bounding box center [564, 203] width 115 height 256
click at [587, 230] on div at bounding box center [564, 203] width 115 height 256
click at [594, 234] on div at bounding box center [564, 203] width 115 height 256
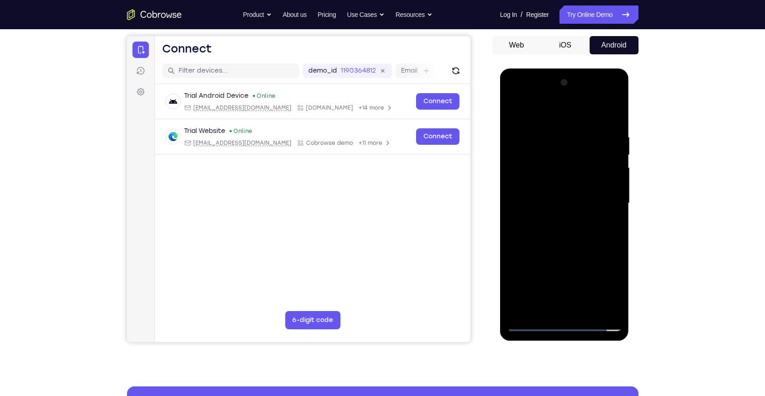
click at [594, 233] on div at bounding box center [564, 203] width 115 height 256
click at [601, 228] on div at bounding box center [564, 203] width 115 height 256
click at [608, 216] on div at bounding box center [564, 203] width 115 height 256
click at [586, 308] on div at bounding box center [564, 203] width 115 height 256
click at [570, 225] on div at bounding box center [564, 203] width 115 height 256
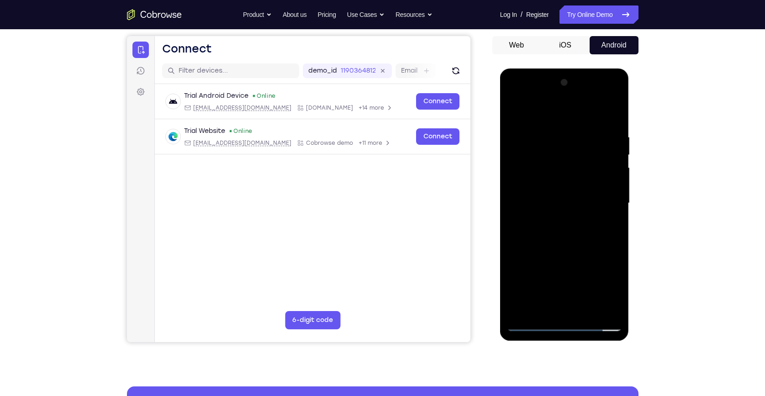
click at [589, 308] on div at bounding box center [564, 203] width 115 height 256
click at [581, 250] on div at bounding box center [564, 203] width 115 height 256
click at [567, 193] on div at bounding box center [564, 203] width 115 height 256
click at [517, 253] on div at bounding box center [564, 203] width 115 height 256
click at [544, 109] on div at bounding box center [564, 203] width 115 height 256
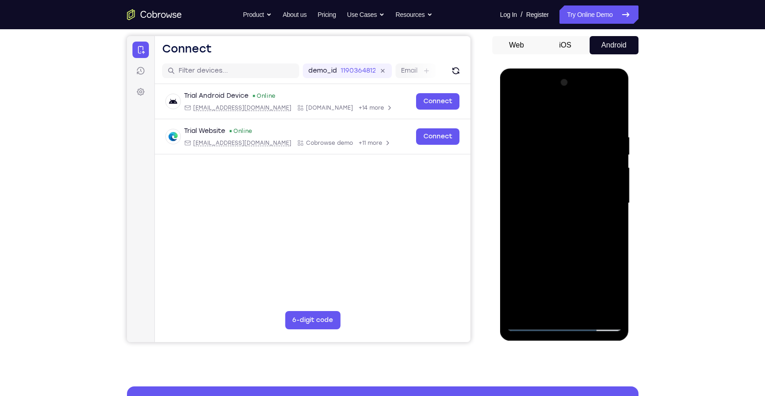
click at [528, 134] on div at bounding box center [564, 203] width 115 height 256
click at [599, 308] on div at bounding box center [564, 203] width 115 height 256
click at [613, 114] on div at bounding box center [564, 203] width 115 height 256
click at [587, 310] on div at bounding box center [564, 203] width 115 height 256
click at [566, 191] on div at bounding box center [564, 203] width 115 height 256
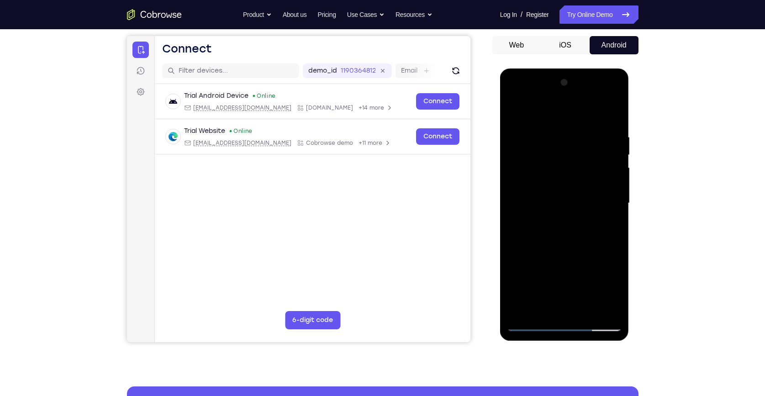
click at [571, 290] on div at bounding box center [564, 203] width 115 height 256
click at [536, 264] on div at bounding box center [564, 203] width 115 height 256
click at [529, 276] on div at bounding box center [564, 203] width 115 height 256
click at [604, 253] on div at bounding box center [564, 203] width 115 height 256
click at [617, 116] on div at bounding box center [564, 203] width 115 height 256
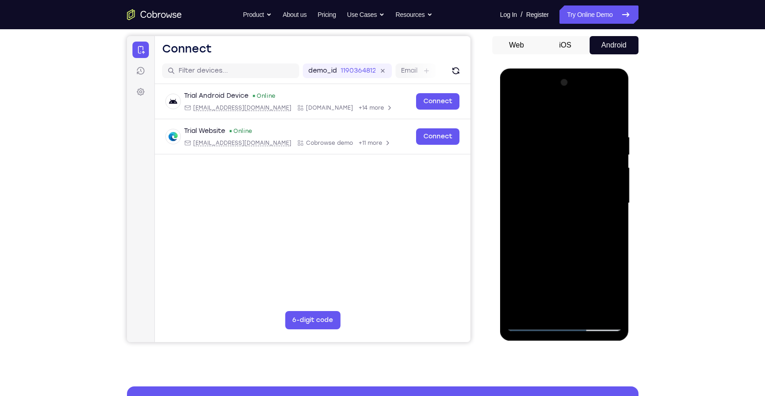
click at [544, 98] on div at bounding box center [564, 203] width 115 height 256
click at [549, 98] on div at bounding box center [564, 203] width 115 height 256
click at [538, 95] on div at bounding box center [564, 203] width 115 height 256
click at [539, 206] on div at bounding box center [564, 203] width 115 height 256
drag, startPoint x: 586, startPoint y: 277, endPoint x: 580, endPoint y: 194, distance: 83.8
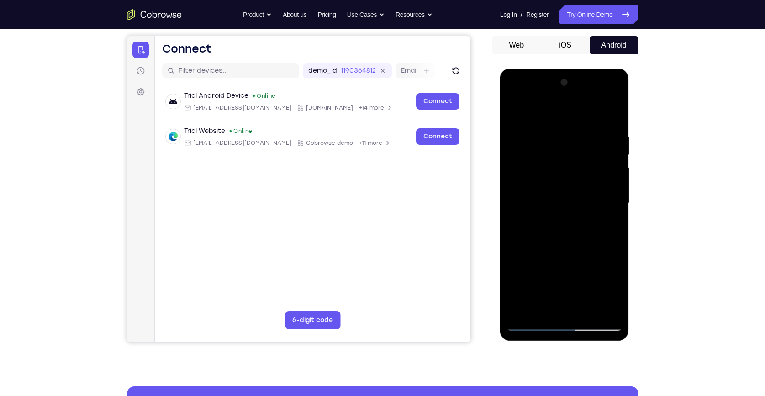
click at [580, 194] on div at bounding box center [564, 203] width 115 height 256
click at [515, 245] on div at bounding box center [564, 203] width 115 height 256
click at [542, 309] on div at bounding box center [564, 203] width 115 height 256
click at [549, 111] on div at bounding box center [564, 203] width 115 height 256
drag, startPoint x: 567, startPoint y: 132, endPoint x: 570, endPoint y: 175, distance: 44.0
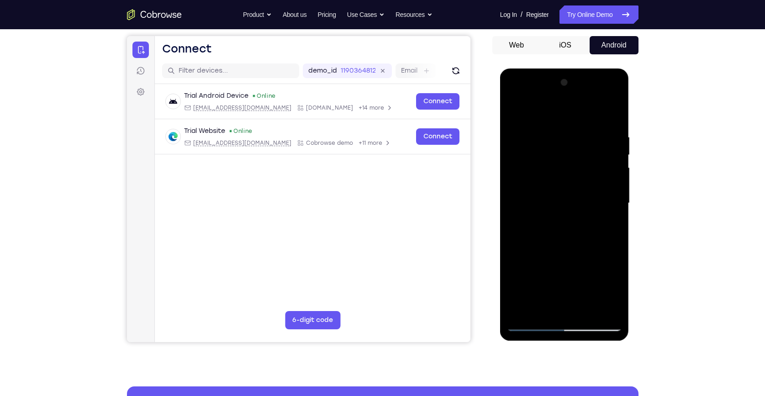
click at [570, 175] on div at bounding box center [564, 203] width 115 height 256
drag, startPoint x: 583, startPoint y: 135, endPoint x: 583, endPoint y: 190, distance: 55.3
click at [583, 190] on div at bounding box center [564, 203] width 115 height 256
click at [584, 129] on div at bounding box center [564, 203] width 115 height 256
drag, startPoint x: 585, startPoint y: 266, endPoint x: 586, endPoint y: 277, distance: 11.1
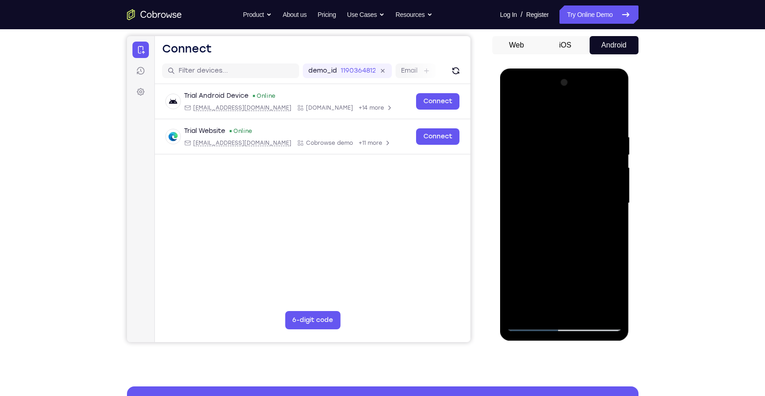
click at [586, 277] on div at bounding box center [564, 203] width 115 height 256
click at [538, 309] on div at bounding box center [564, 203] width 115 height 256
click at [565, 109] on div at bounding box center [564, 203] width 115 height 256
click at [581, 123] on div at bounding box center [564, 203] width 115 height 256
drag, startPoint x: 556, startPoint y: 249, endPoint x: 569, endPoint y: 174, distance: 76.8
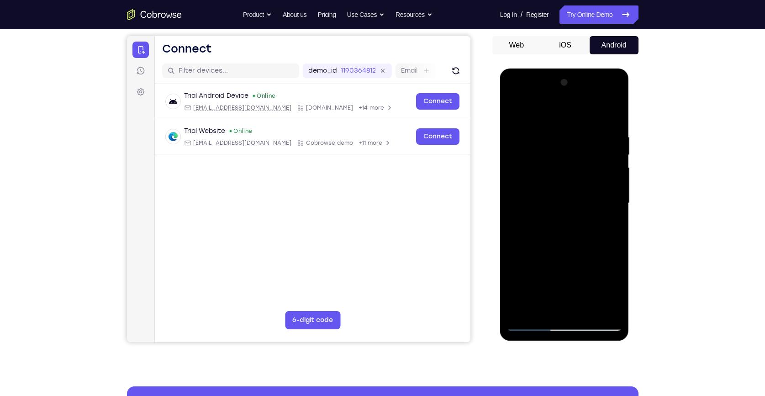
click at [569, 174] on div at bounding box center [564, 203] width 115 height 256
click at [532, 231] on div at bounding box center [564, 203] width 115 height 256
click at [537, 265] on div at bounding box center [564, 203] width 115 height 256
drag, startPoint x: 589, startPoint y: 164, endPoint x: 596, endPoint y: 194, distance: 29.9
click at [596, 194] on div at bounding box center [564, 203] width 115 height 256
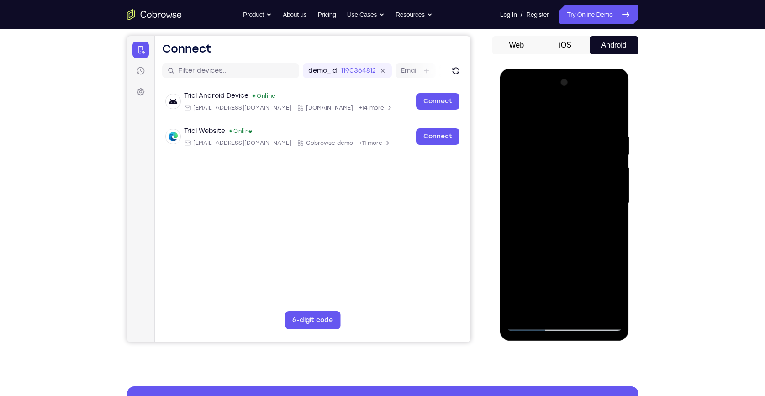
click at [586, 309] on div at bounding box center [564, 203] width 115 height 256
click at [568, 191] on div at bounding box center [564, 203] width 115 height 256
click at [607, 268] on div at bounding box center [564, 203] width 115 height 256
click at [501, 44] on button "Web" at bounding box center [516, 45] width 49 height 18
